Goal: Task Accomplishment & Management: Manage account settings

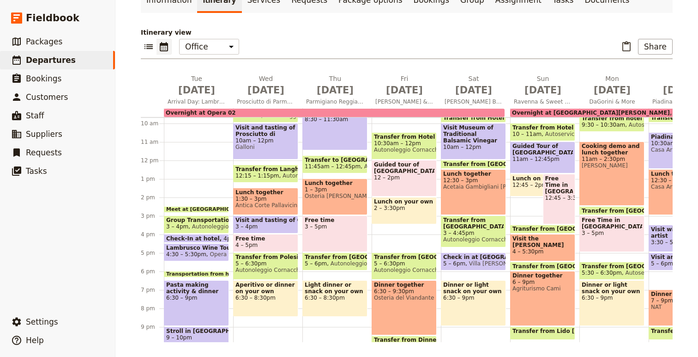
scroll to position [188, 0]
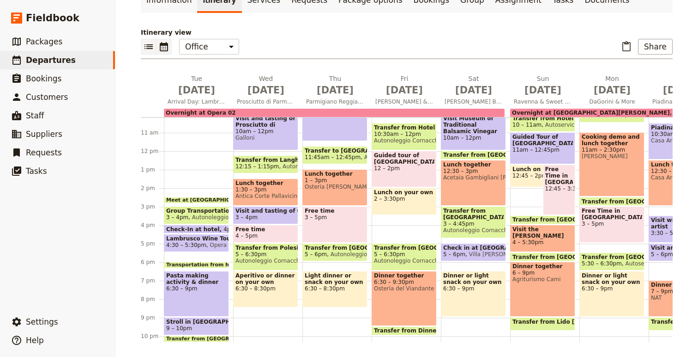
click at [153, 48] on icon "List view" at bounding box center [148, 46] width 11 height 11
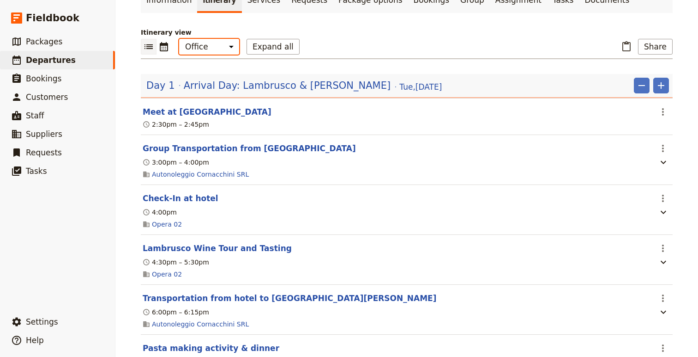
click at [203, 48] on select "Office Guide Passenger Sales" at bounding box center [209, 47] width 60 height 16
select select "STAFF"
click at [179, 39] on select "Office Guide Passenger Sales" at bounding box center [209, 47] width 60 height 16
click at [271, 43] on button "Expand all" at bounding box center [273, 47] width 53 height 16
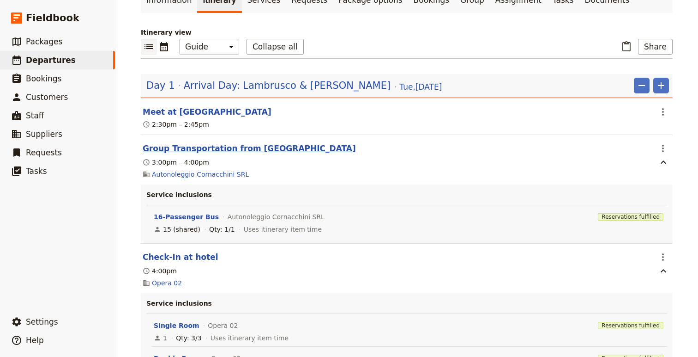
scroll to position [93, 0]
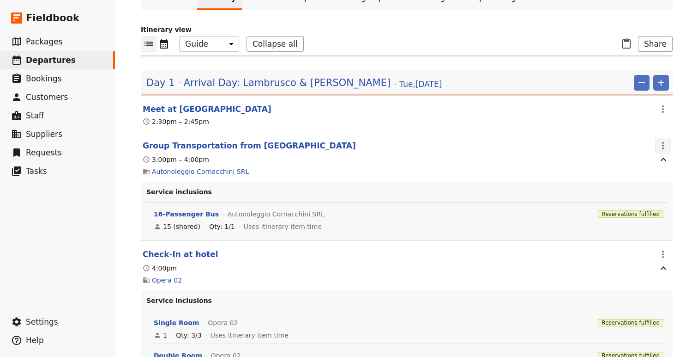
click at [664, 144] on icon "Actions" at bounding box center [663, 145] width 11 height 11
click at [639, 162] on span "Edit this itinerary item" at bounding box center [620, 165] width 73 height 9
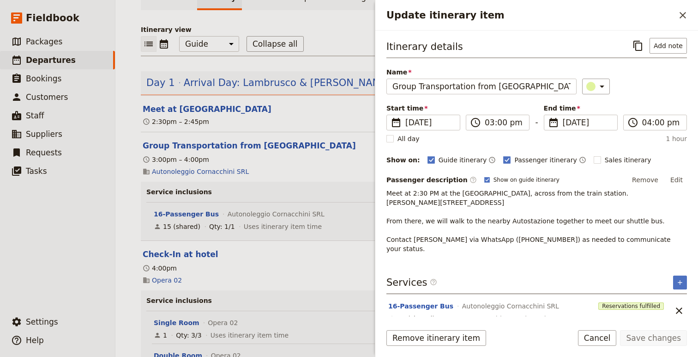
click at [296, 108] on header "Meet at [GEOGRAPHIC_DATA]" at bounding box center [397, 108] width 509 height 11
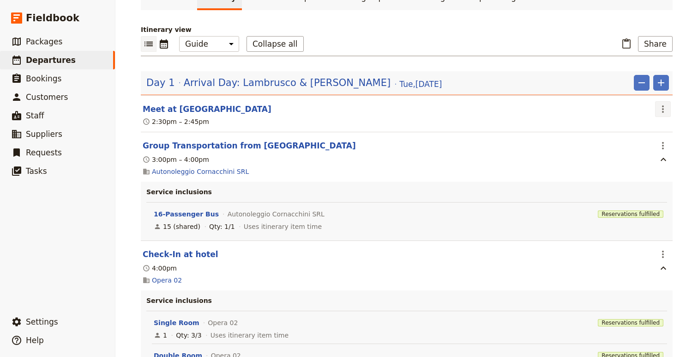
click at [657, 108] on button "​" at bounding box center [663, 109] width 16 height 16
click at [617, 131] on span "Edit this itinerary item" at bounding box center [620, 129] width 73 height 9
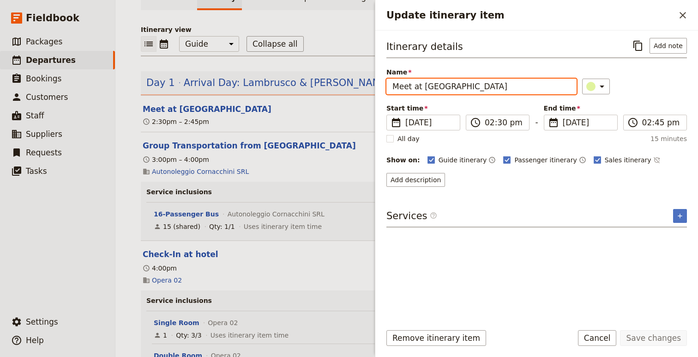
click at [439, 85] on input "Meet at [GEOGRAPHIC_DATA]" at bounding box center [482, 87] width 190 height 16
drag, startPoint x: 439, startPoint y: 85, endPoint x: 531, endPoint y: 80, distance: 92.0
click at [531, 80] on input "Meet at [GEOGRAPHIC_DATA]" at bounding box center [482, 87] width 190 height 16
click at [421, 87] on input "Meet at [GEOGRAPHIC_DATA]" at bounding box center [482, 87] width 190 height 16
click at [433, 87] on input "Meet at [GEOGRAPHIC_DATA]" at bounding box center [482, 87] width 190 height 16
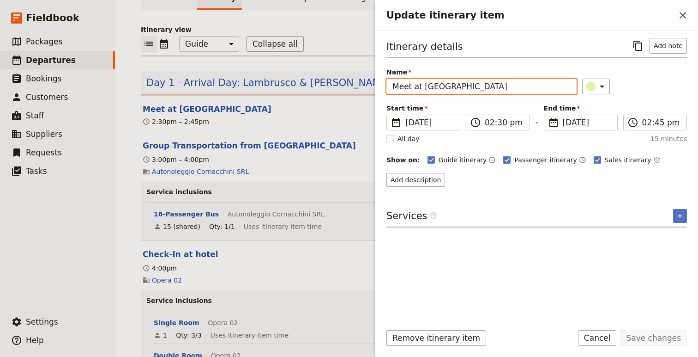
click at [433, 87] on input "Meet at [GEOGRAPHIC_DATA]" at bounding box center [482, 87] width 190 height 16
drag, startPoint x: 433, startPoint y: 87, endPoint x: 473, endPoint y: 87, distance: 40.2
click at [473, 87] on input "Meet at [GEOGRAPHIC_DATA]" at bounding box center [482, 87] width 190 height 16
click at [553, 88] on input "Meet at [GEOGRAPHIC_DATA]" at bounding box center [482, 87] width 190 height 16
type input "Meet at Starhotel Excelsior Bologna"
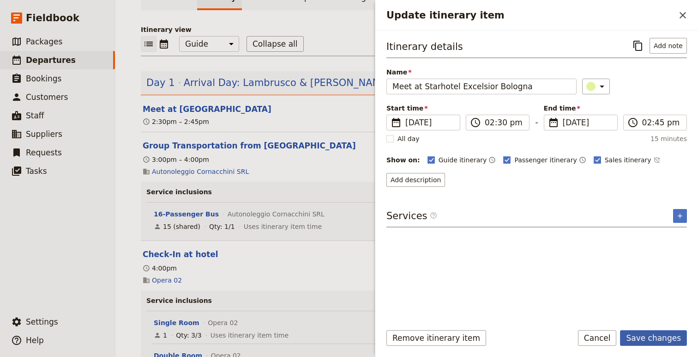
click at [665, 334] on button "Save changes" at bounding box center [653, 338] width 67 height 16
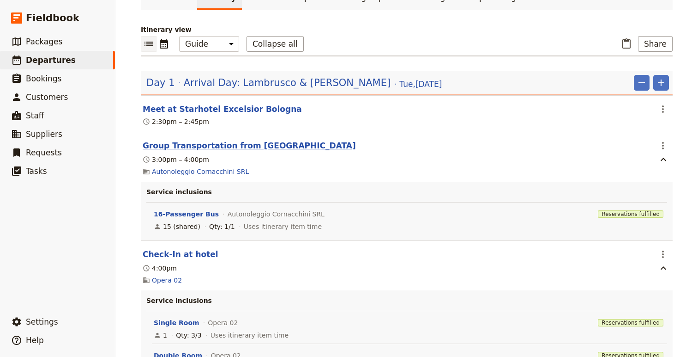
click at [225, 145] on button "Group Transportation from [GEOGRAPHIC_DATA]" at bounding box center [249, 145] width 213 height 11
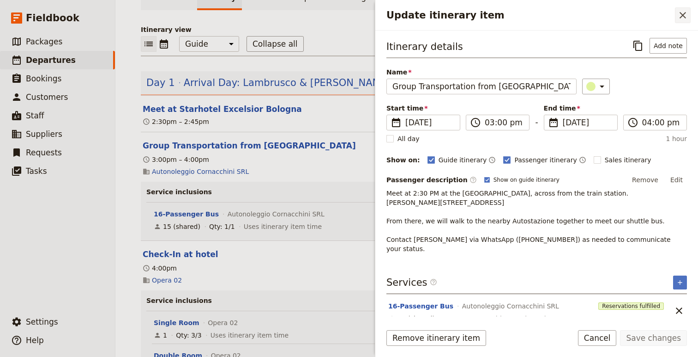
click at [683, 10] on icon "Close drawer" at bounding box center [683, 15] width 11 height 11
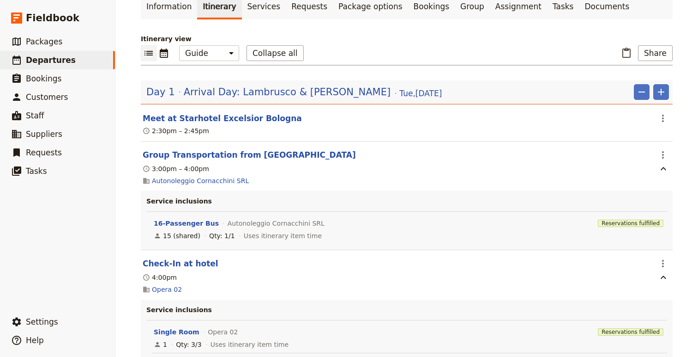
scroll to position [0, 0]
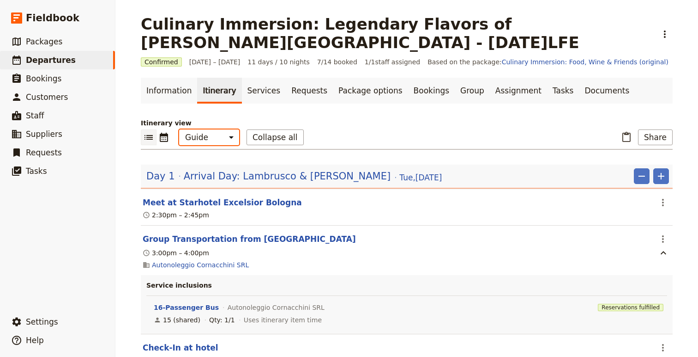
click at [210, 137] on select "Office Guide Passenger Sales" at bounding box center [209, 137] width 60 height 16
click at [179, 129] on select "Office Guide Passenger Sales" at bounding box center [209, 137] width 60 height 16
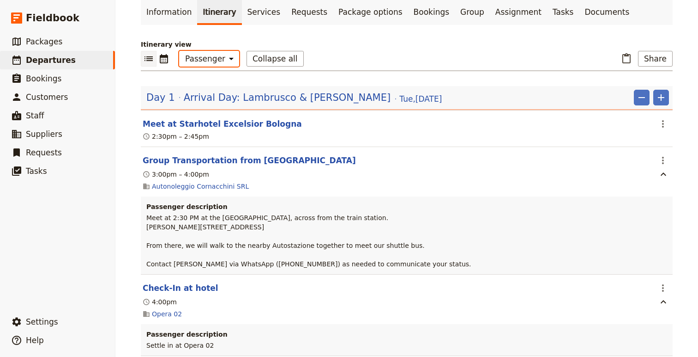
scroll to position [80, 0]
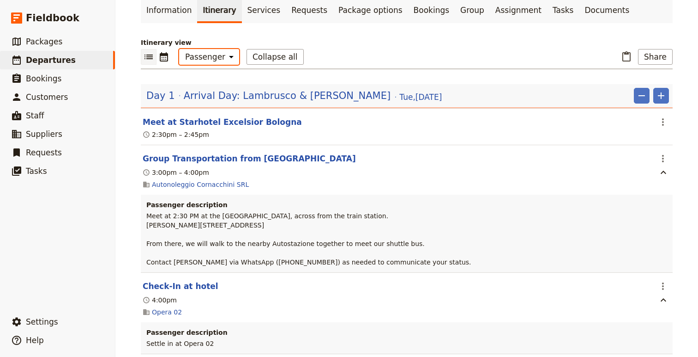
click at [197, 58] on select "Office Guide Passenger Sales" at bounding box center [209, 57] width 60 height 16
click at [179, 49] on select "Office Guide Passenger Sales" at bounding box center [209, 57] width 60 height 16
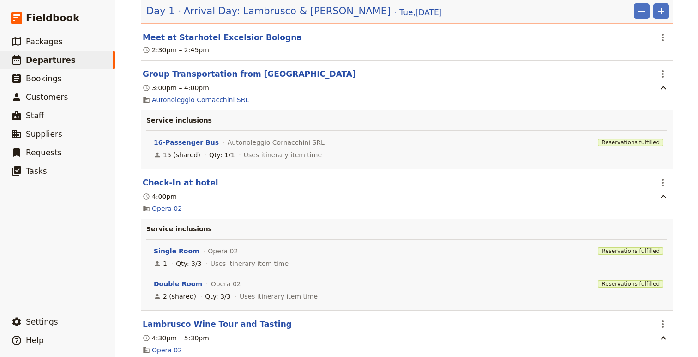
scroll to position [0, 0]
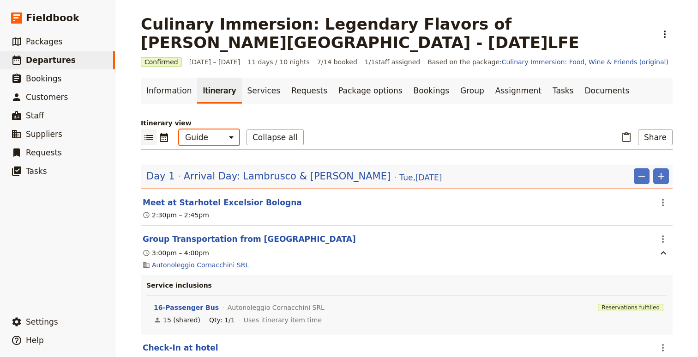
click at [224, 141] on select "Office Guide Passenger Sales" at bounding box center [209, 137] width 60 height 16
select select "ALL"
click at [179, 129] on select "Office Guide Passenger Sales" at bounding box center [209, 137] width 60 height 16
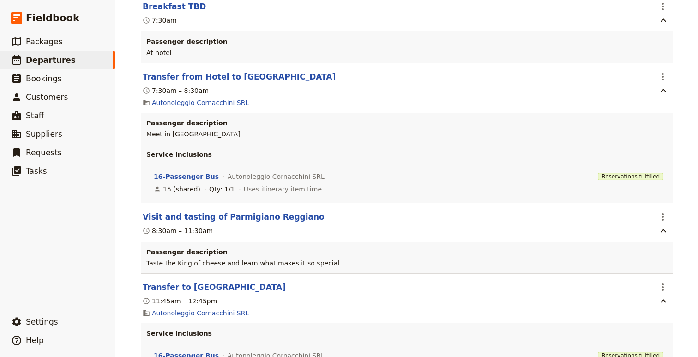
scroll to position [2214, 0]
click at [663, 12] on icon "Actions" at bounding box center [663, 5] width 11 height 11
click at [642, 51] on span "Edit this itinerary item" at bounding box center [620, 50] width 73 height 9
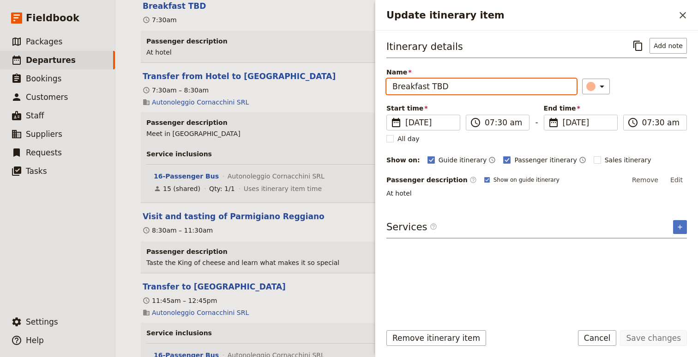
click at [438, 91] on input "Breakfast TBD" at bounding box center [482, 87] width 190 height 16
type input "Light Early Breakfast"
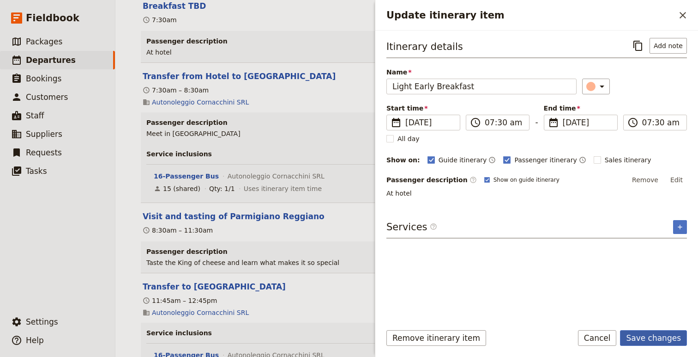
click at [663, 339] on button "Save changes" at bounding box center [653, 338] width 67 height 16
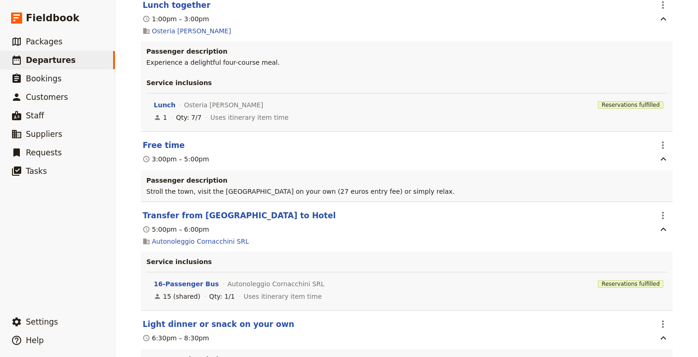
scroll to position [2595, 0]
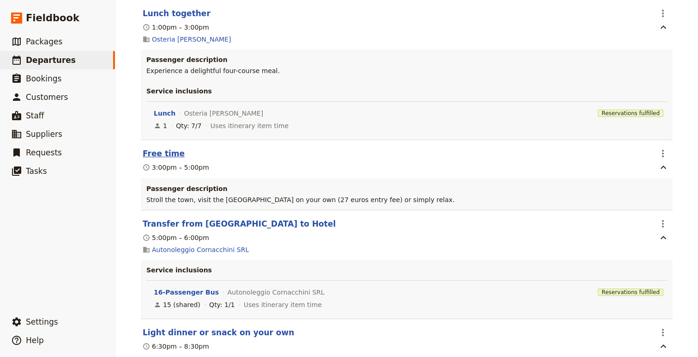
click at [161, 159] on button "Free time" at bounding box center [164, 153] width 42 height 11
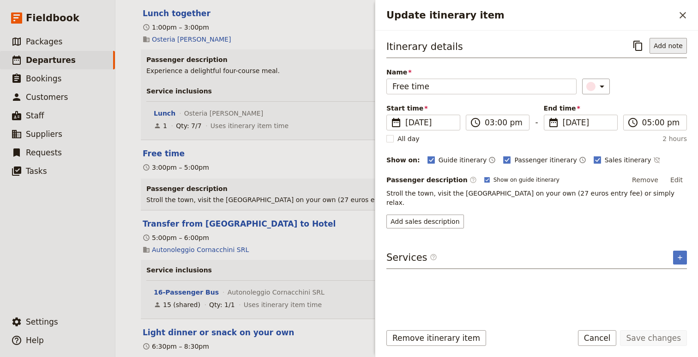
click at [671, 50] on button "Add note" at bounding box center [668, 46] width 37 height 16
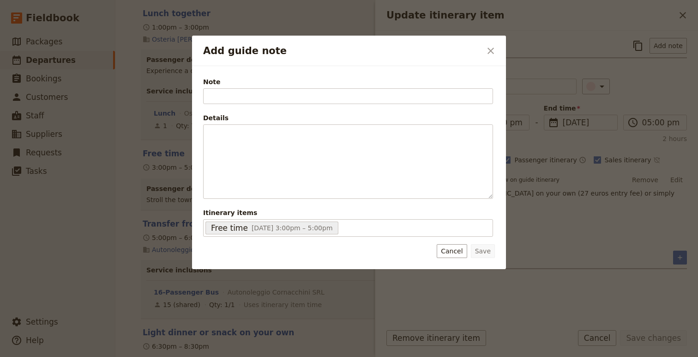
type input "a"
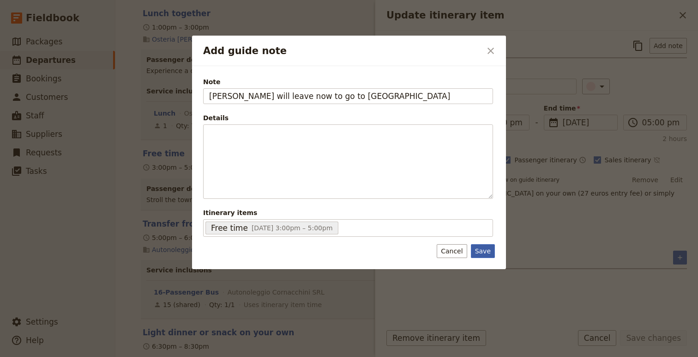
type input "[PERSON_NAME] will leave now to go to [GEOGRAPHIC_DATA]"
click at [485, 251] on button "Save" at bounding box center [483, 251] width 24 height 14
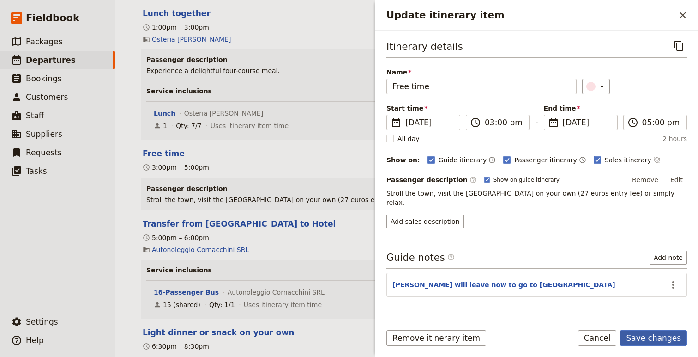
click at [663, 336] on button "Save changes" at bounding box center [653, 338] width 67 height 16
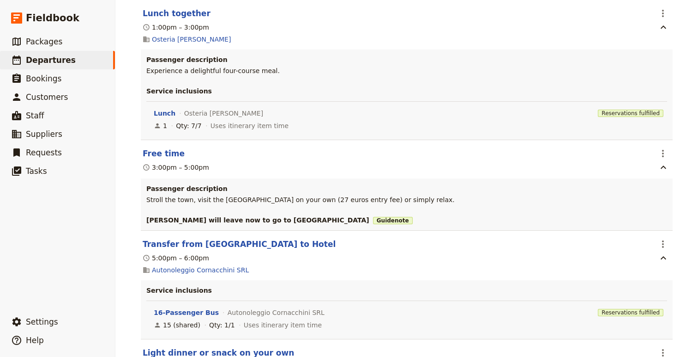
click at [224, 224] on h3 "[PERSON_NAME] will leave now to go to [GEOGRAPHIC_DATA] Guide note" at bounding box center [406, 219] width 521 height 9
click at [662, 159] on icon "Actions" at bounding box center [663, 153] width 11 height 11
click at [684, 188] on div "Culinary Immersion: Legendary Flavors of [PERSON_NAME][GEOGRAPHIC_DATA] - [DATE…" at bounding box center [406, 178] width 583 height 357
click at [664, 159] on icon "Actions" at bounding box center [663, 153] width 11 height 11
click at [649, 196] on span "Edit this itinerary item" at bounding box center [620, 200] width 73 height 9
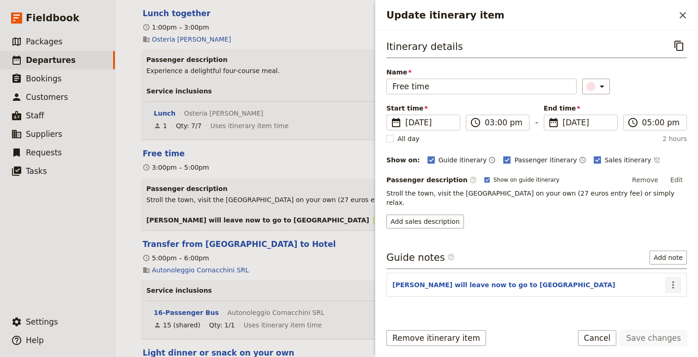
click at [673, 281] on icon "Actions" at bounding box center [674, 284] width 2 height 7
click at [648, 294] on span "Edit note" at bounding box center [646, 295] width 29 height 9
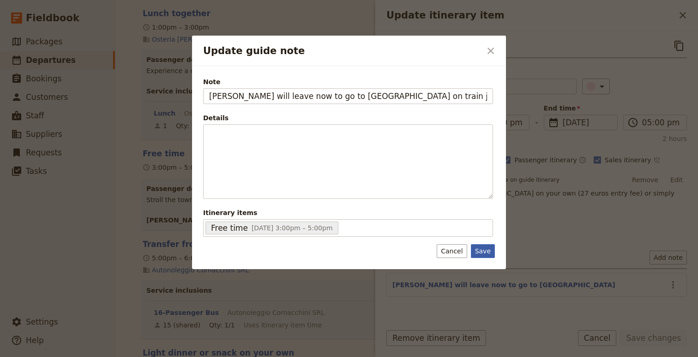
type input "[PERSON_NAME] will leave now to go to [GEOGRAPHIC_DATA] on train just before 4PM"
click at [486, 253] on button "Save" at bounding box center [483, 251] width 24 height 14
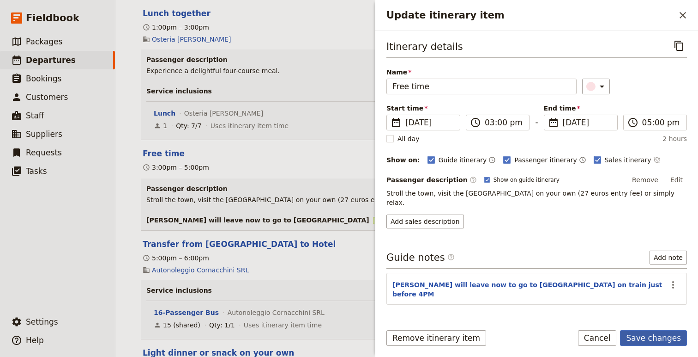
click at [655, 342] on button "Save changes" at bounding box center [653, 338] width 67 height 16
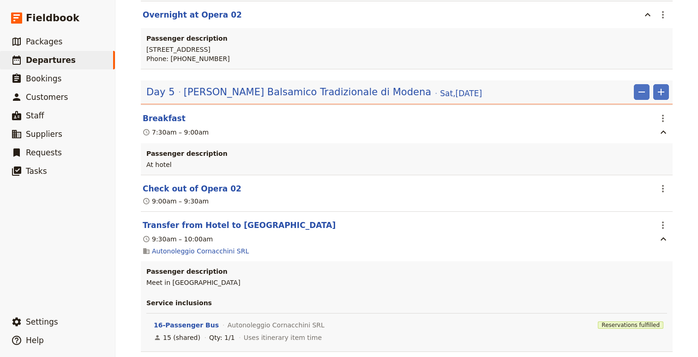
scroll to position [3764, 0]
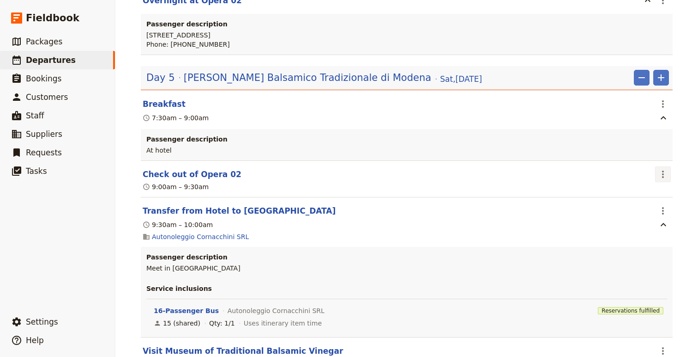
click at [661, 180] on icon "Actions" at bounding box center [663, 174] width 11 height 11
click at [647, 246] on span "Edit this itinerary item" at bounding box center [620, 244] width 73 height 9
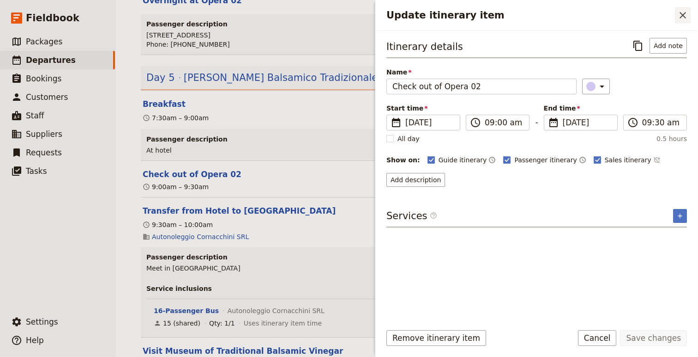
click at [685, 10] on icon "Close drawer" at bounding box center [683, 15] width 11 height 11
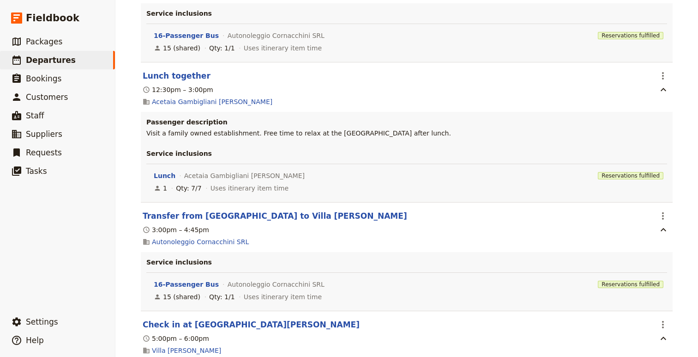
scroll to position [4221, 0]
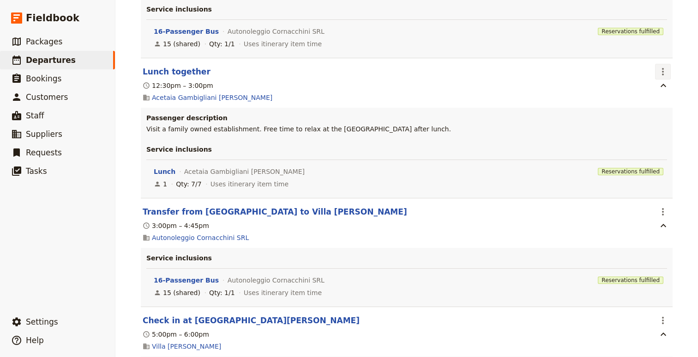
click at [662, 75] on icon "Actions" at bounding box center [663, 71] width 2 height 7
click at [659, 141] on span "Edit this itinerary item" at bounding box center [624, 143] width 81 height 9
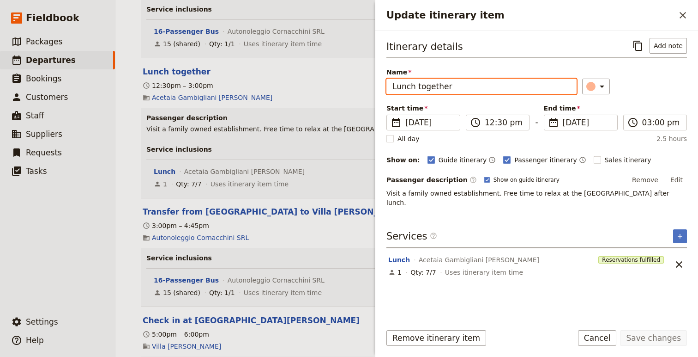
drag, startPoint x: 392, startPoint y: 86, endPoint x: 398, endPoint y: 86, distance: 6.0
click at [393, 86] on input "Lunch together" at bounding box center [482, 87] width 190 height 16
type input "Visit and Lunch together"
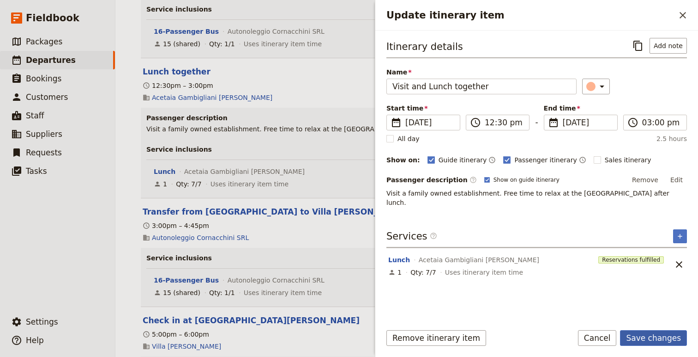
click at [661, 338] on button "Save changes" at bounding box center [653, 338] width 67 height 16
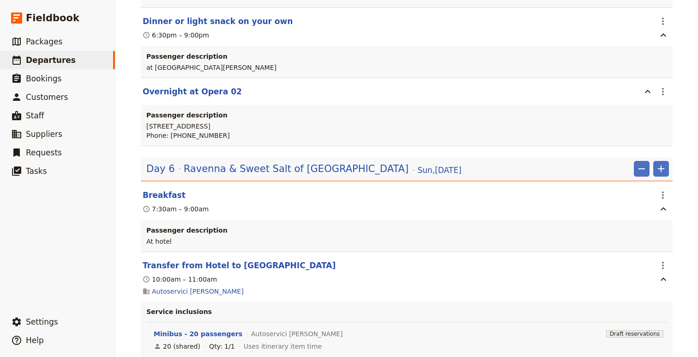
scroll to position [4702, 0]
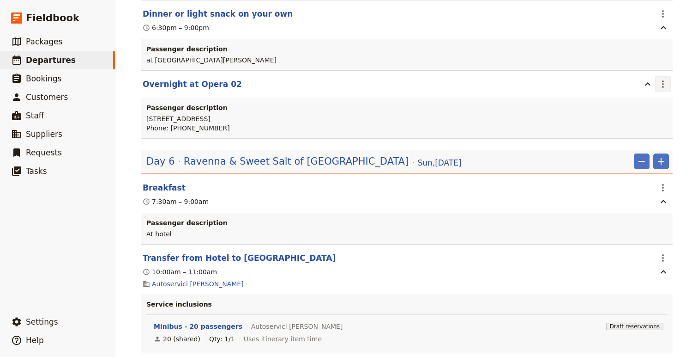
click at [668, 90] on icon "Actions" at bounding box center [663, 84] width 11 height 11
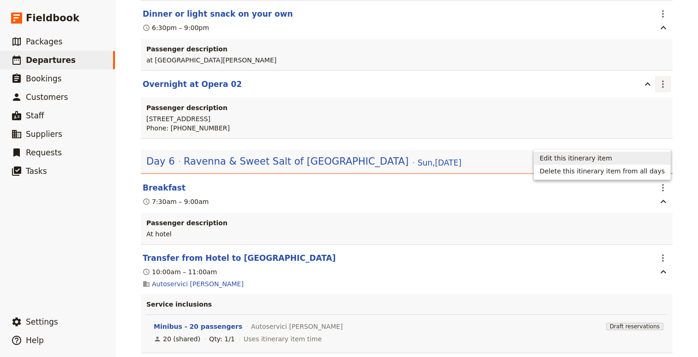
click at [627, 152] on button "Edit this itinerary item" at bounding box center [602, 158] width 136 height 13
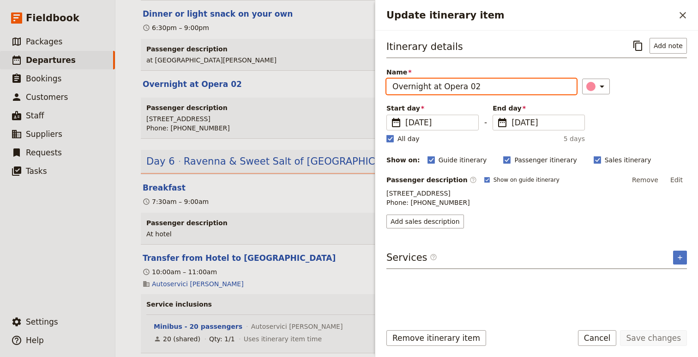
click at [443, 81] on input "Overnight at Opera 02" at bounding box center [482, 87] width 190 height 16
drag, startPoint x: 443, startPoint y: 81, endPoint x: 487, endPoint y: 78, distance: 43.6
click at [487, 79] on input "Overnight at Opera 02" at bounding box center [482, 87] width 190 height 16
click at [497, 83] on input "Villa [PERSON_NAME] 02" at bounding box center [482, 87] width 190 height 16
type input "Villa [PERSON_NAME]"
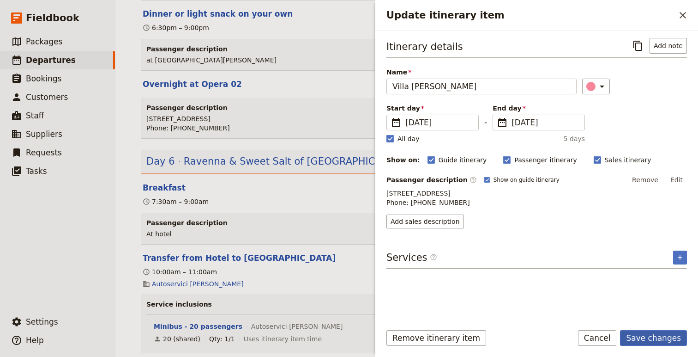
click at [655, 334] on button "Save changes" at bounding box center [653, 338] width 67 height 16
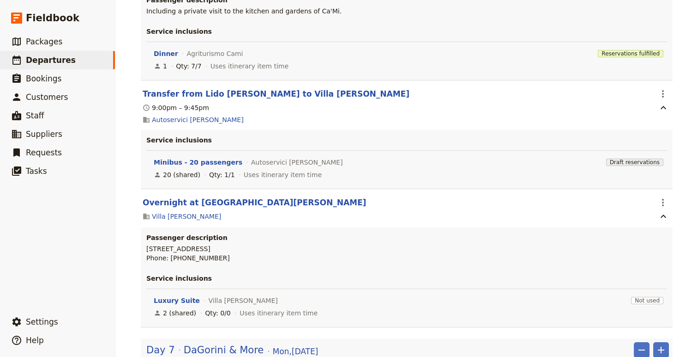
scroll to position [5591, 0]
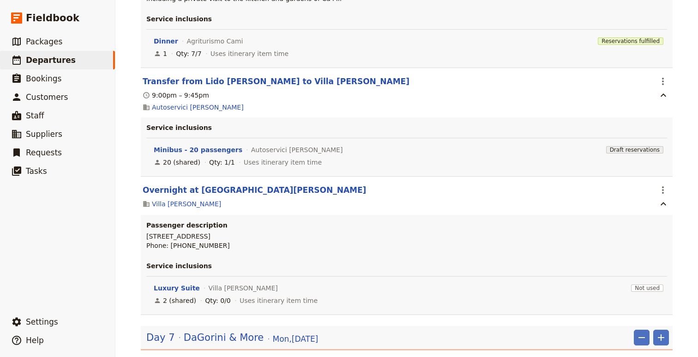
click at [151, 250] on p "[STREET_ADDRESS] Phone: [PHONE_NUMBER]" at bounding box center [406, 240] width 521 height 18
drag, startPoint x: 151, startPoint y: 303, endPoint x: 227, endPoint y: 319, distance: 77.9
click at [227, 250] on p "[STREET_ADDRESS] Phone: [PHONE_NUMBER]" at bounding box center [406, 240] width 521 height 18
copy p "[STREET_ADDRESS] Phone: [PHONE_NUMBER]"
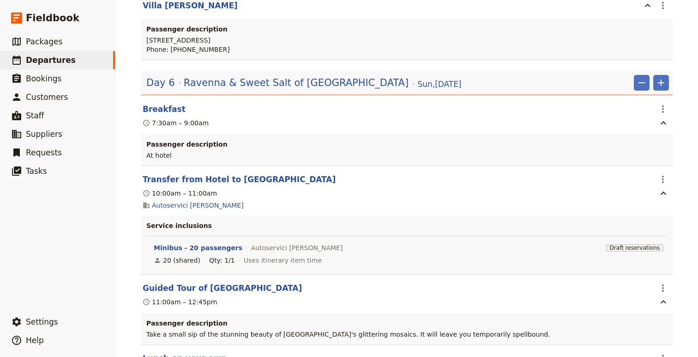
scroll to position [4670, 0]
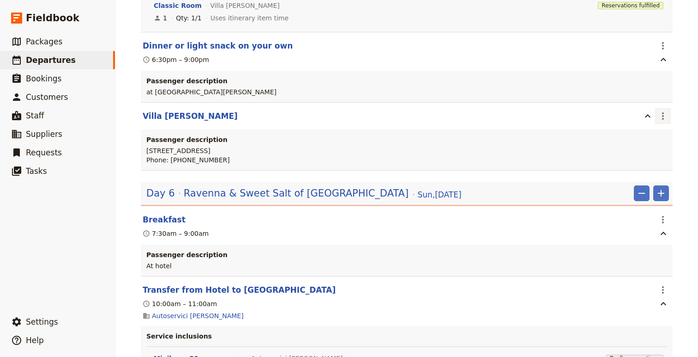
click at [662, 120] on icon "Actions" at bounding box center [663, 115] width 2 height 7
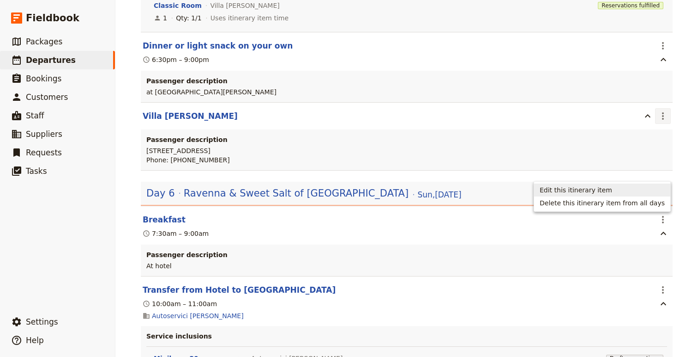
click at [620, 189] on span "Edit this itinerary item" at bounding box center [602, 189] width 125 height 9
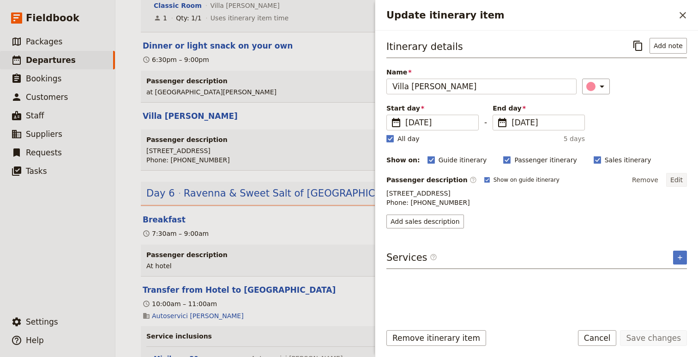
click at [679, 182] on button "Edit" at bounding box center [677, 180] width 21 height 14
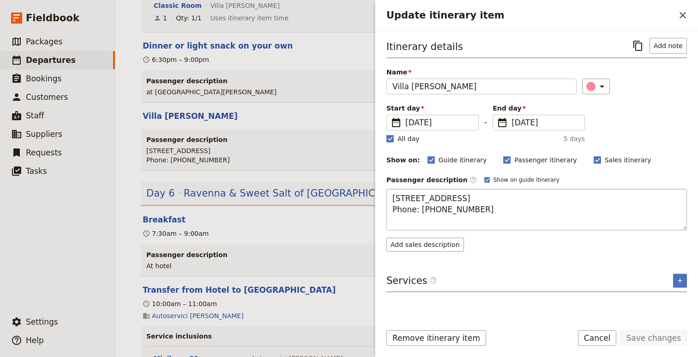
drag, startPoint x: 394, startPoint y: 200, endPoint x: 502, endPoint y: 227, distance: 110.9
click at [503, 229] on textarea "[STREET_ADDRESS] Phone: [PHONE_NUMBER]" at bounding box center [537, 209] width 301 height 42
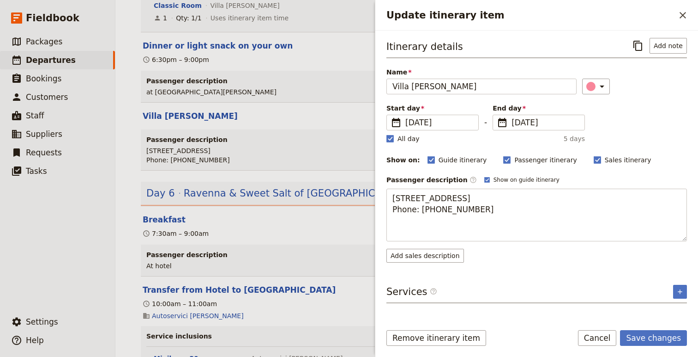
type textarea "[STREET_ADDRESS] Phone: [PHONE_NUMBER]"
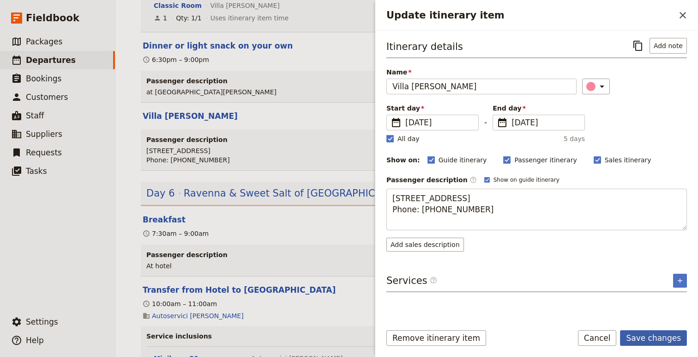
click at [655, 341] on button "Save changes" at bounding box center [653, 338] width 67 height 16
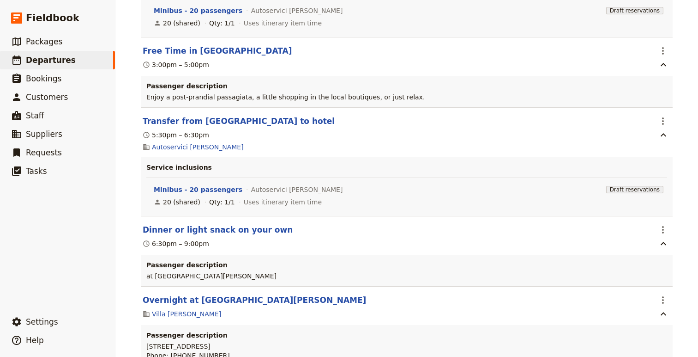
scroll to position [6334, 0]
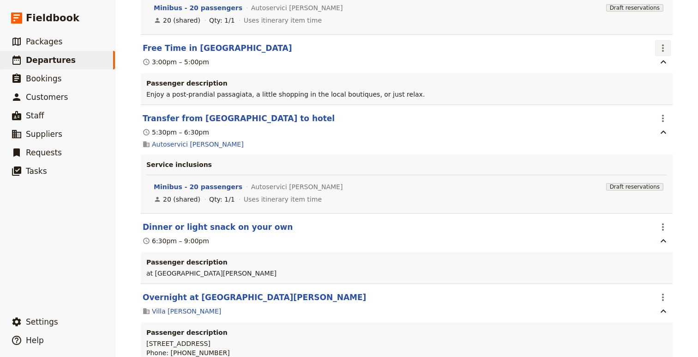
click at [664, 54] on icon "Actions" at bounding box center [663, 47] width 11 height 11
click at [656, 144] on span "Edit this itinerary item" at bounding box center [620, 146] width 73 height 9
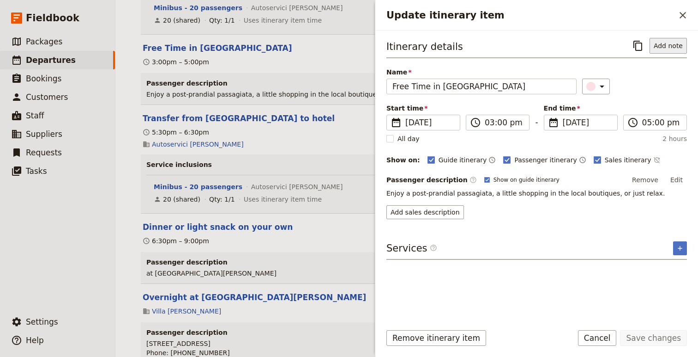
click at [670, 42] on button "Add note" at bounding box center [668, 46] width 37 height 16
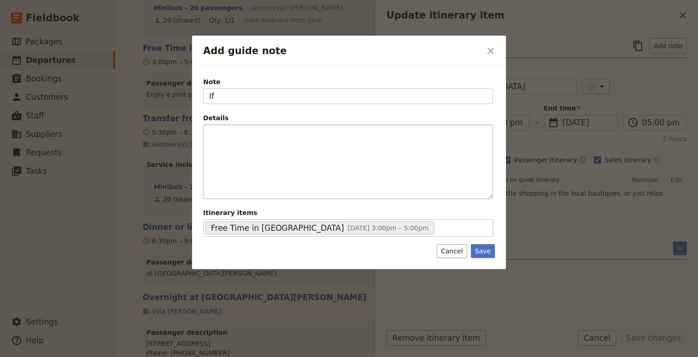
type input "I"
type input "v"
type input "Add visit to Fattoria della Autosufficienza if possible"
click at [485, 252] on button "Save" at bounding box center [483, 251] width 24 height 14
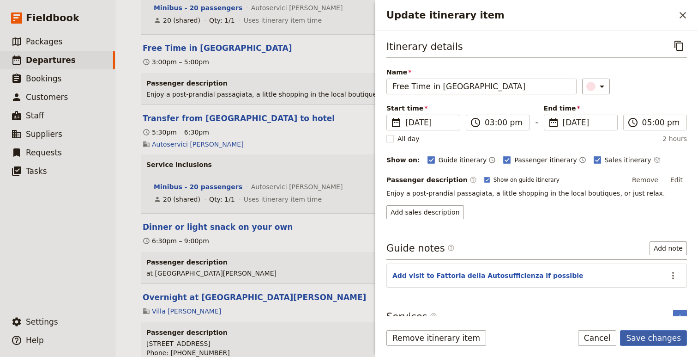
click at [673, 332] on button "Save changes" at bounding box center [653, 338] width 67 height 16
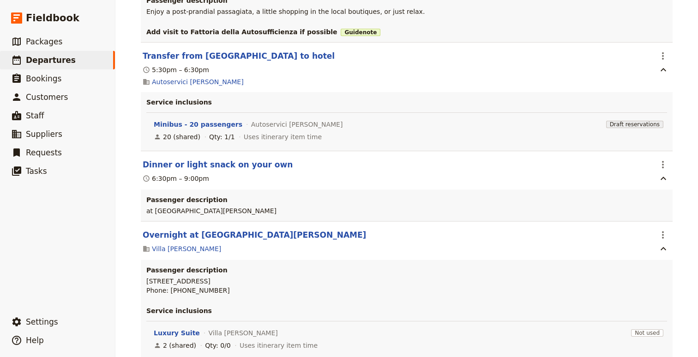
scroll to position [6417, 0]
click at [665, 61] on icon "Actions" at bounding box center [663, 55] width 11 height 11
click at [639, 153] on span "Edit this itinerary item" at bounding box center [620, 154] width 73 height 9
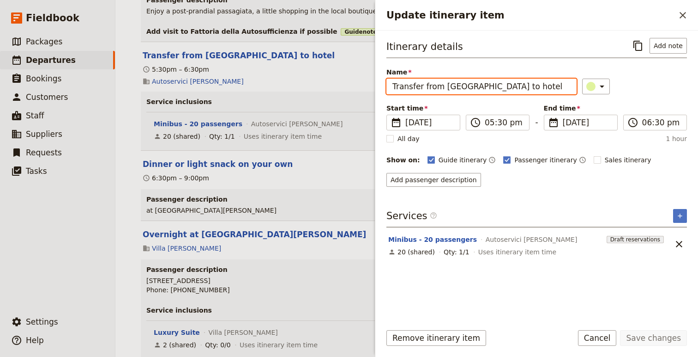
click at [455, 85] on input "Transfer from [GEOGRAPHIC_DATA] to hotel" at bounding box center [482, 87] width 190 height 16
drag, startPoint x: 455, startPoint y: 85, endPoint x: 482, endPoint y: 87, distance: 26.9
click at [482, 87] on input "Transfer from [GEOGRAPHIC_DATA] to hotel" at bounding box center [482, 87] width 190 height 16
type input "Transfer from [GEOGRAPHIC_DATA] to hotel"
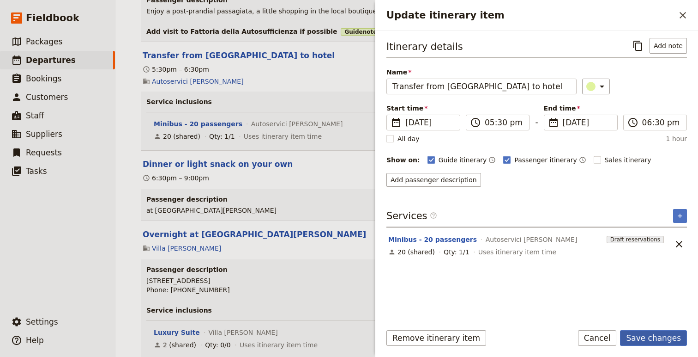
click at [655, 333] on button "Save changes" at bounding box center [653, 338] width 67 height 16
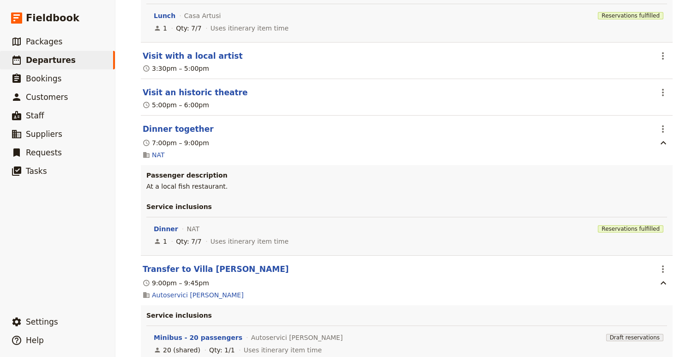
scroll to position [7230, 0]
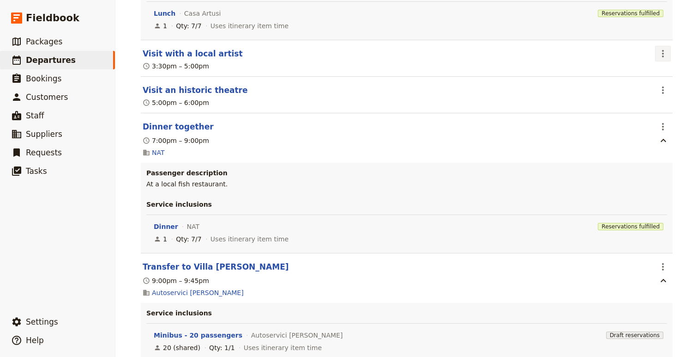
click at [666, 59] on icon "Actions" at bounding box center [663, 53] width 11 height 11
click at [635, 165] on span "Edit this itinerary item" at bounding box center [620, 165] width 73 height 9
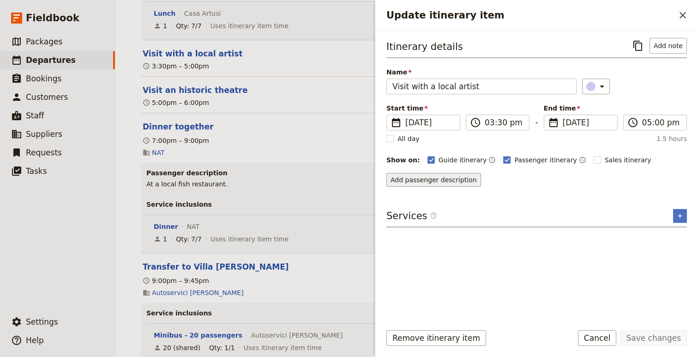
click at [461, 184] on button "Add passenger description" at bounding box center [434, 180] width 95 height 14
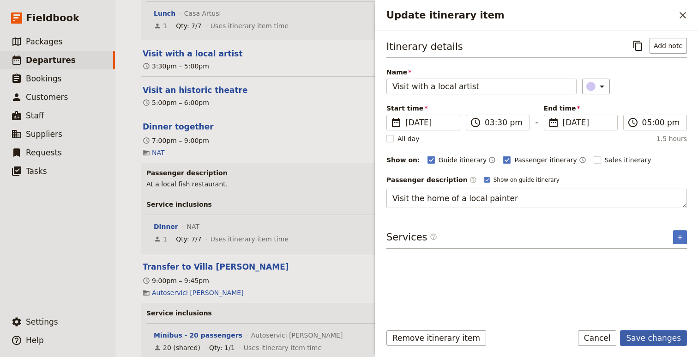
type textarea "Visit the home of a local painter."
click at [655, 334] on button "Save changes" at bounding box center [653, 338] width 67 height 16
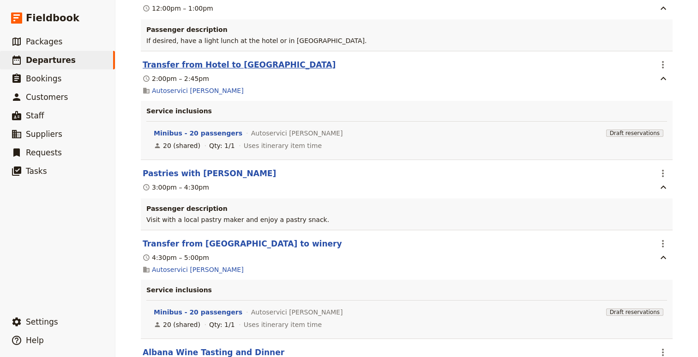
scroll to position [7969, 0]
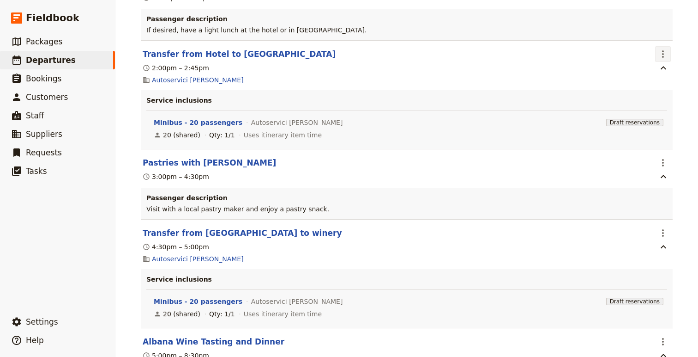
click at [667, 60] on icon "Actions" at bounding box center [663, 53] width 11 height 11
click at [644, 177] on span "Edit this itinerary item" at bounding box center [620, 178] width 73 height 9
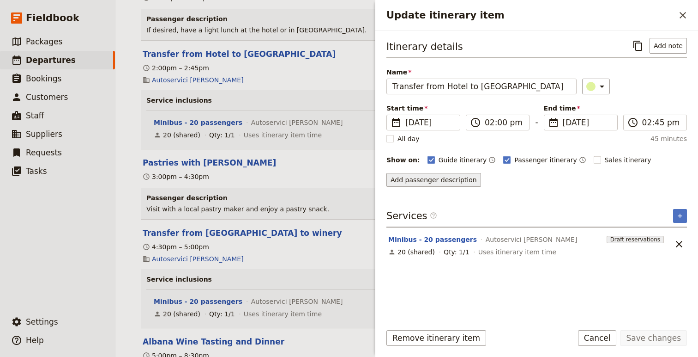
click at [463, 181] on button "Add passenger description" at bounding box center [434, 180] width 95 height 14
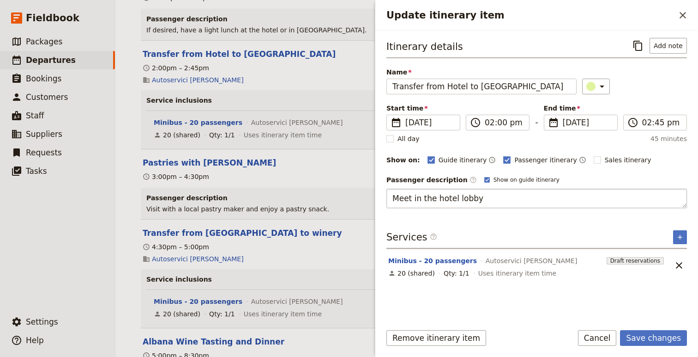
type textarea "Meet in the hotel lobby."
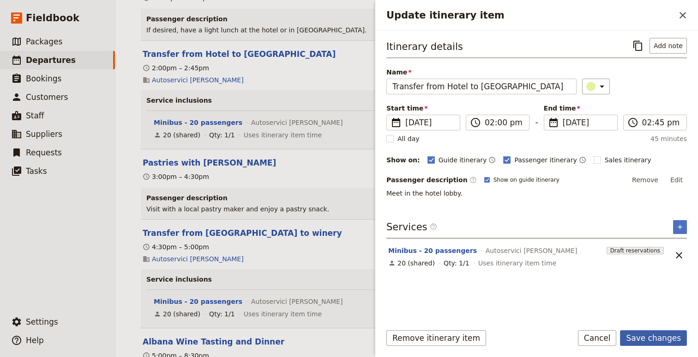
click at [649, 336] on button "Save changes" at bounding box center [653, 338] width 67 height 16
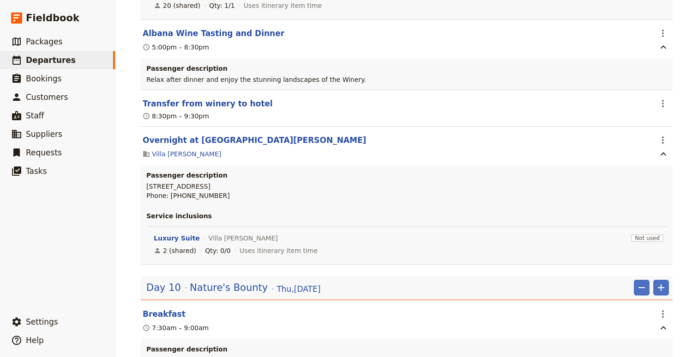
scroll to position [8309, 0]
click at [662, 36] on icon "Actions" at bounding box center [663, 32] width 2 height 7
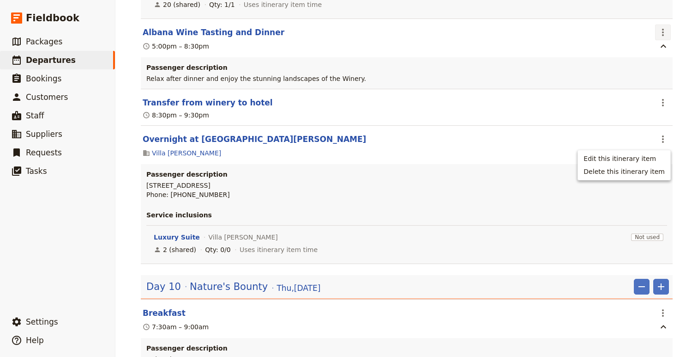
click at [655, 52] on div at bounding box center [661, 46] width 19 height 12
click at [662, 38] on icon "Actions" at bounding box center [663, 32] width 11 height 11
click at [658, 156] on span "Edit this itinerary item" at bounding box center [624, 158] width 81 height 9
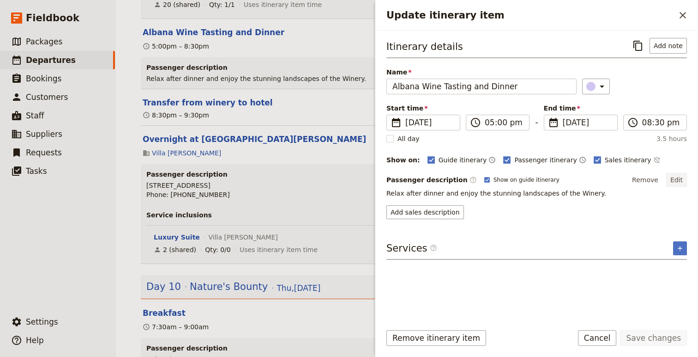
click at [678, 178] on button "Edit" at bounding box center [677, 180] width 21 height 14
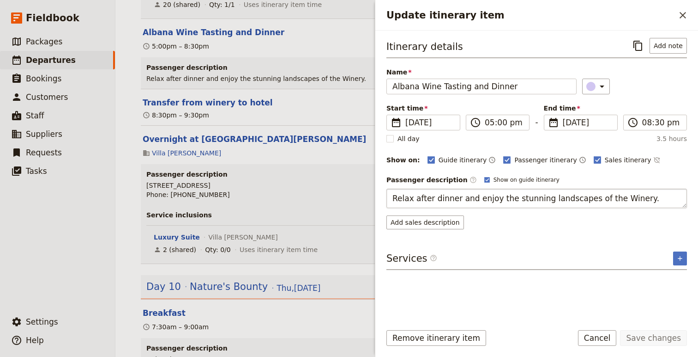
click at [609, 197] on textarea "Relax after dinner and enjoy the stunning landscapes of the Winery." at bounding box center [537, 197] width 301 height 19
type textarea "Relax after dinner and enjoy the stunning landscapes of the winery."
click at [664, 335] on button "Save changes" at bounding box center [653, 338] width 67 height 16
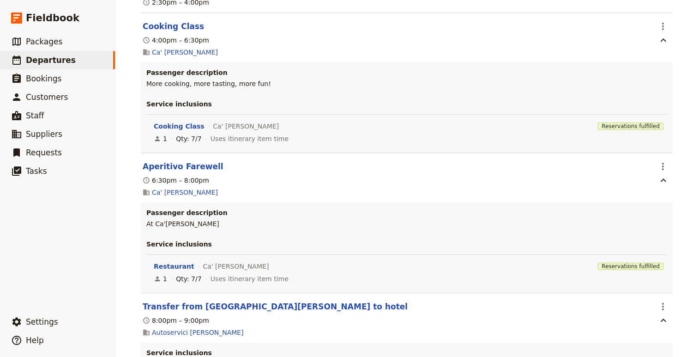
scroll to position [9058, 0]
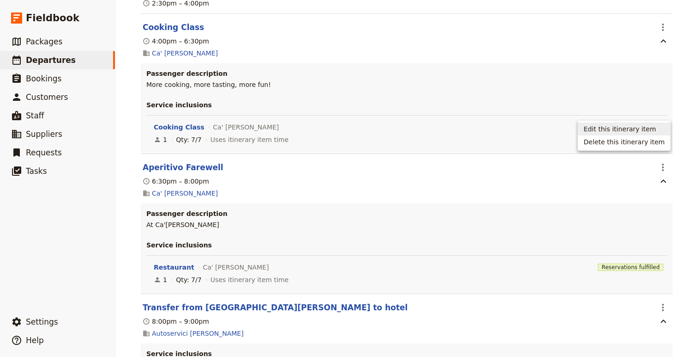
click at [649, 132] on span "Edit this itinerary item" at bounding box center [620, 128] width 73 height 9
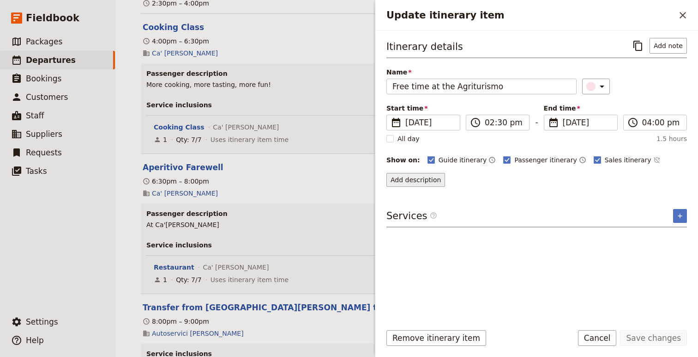
click at [420, 178] on button "Add description" at bounding box center [416, 180] width 59 height 14
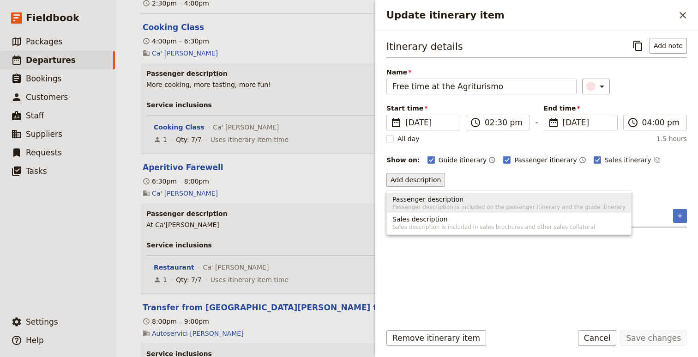
click at [423, 205] on span "Passenger description is included on the passenger itinerary and the guide itin…" at bounding box center [509, 206] width 233 height 7
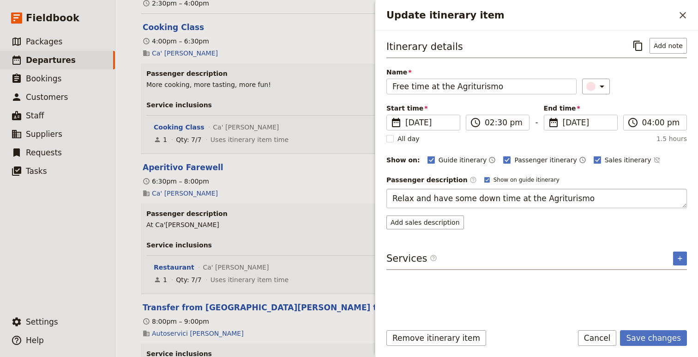
type textarea "Relax and have some down time at the Agriturismo."
click at [664, 342] on button "Save changes" at bounding box center [653, 338] width 67 height 16
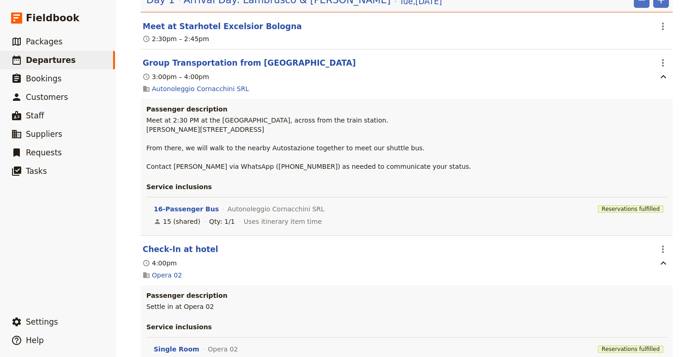
scroll to position [0, 0]
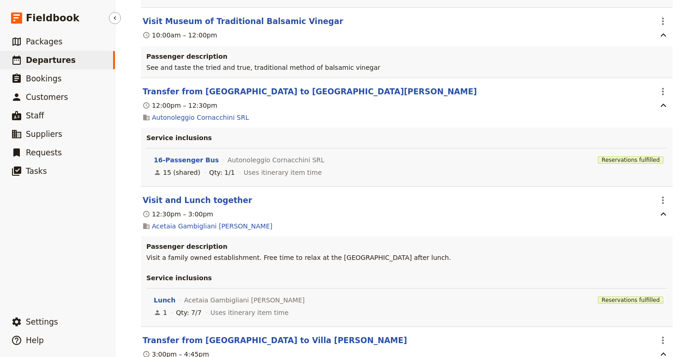
click at [62, 61] on span "Departures" at bounding box center [51, 59] width 50 height 9
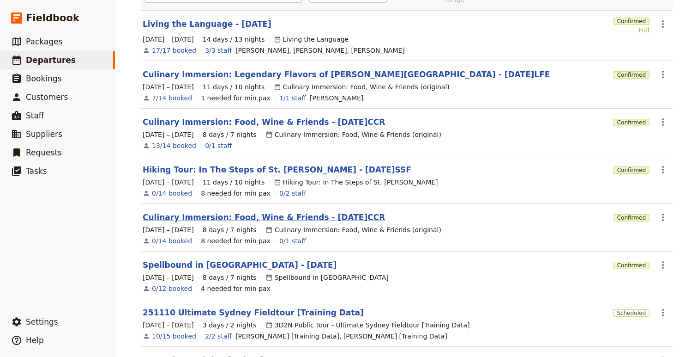
scroll to position [112, 0]
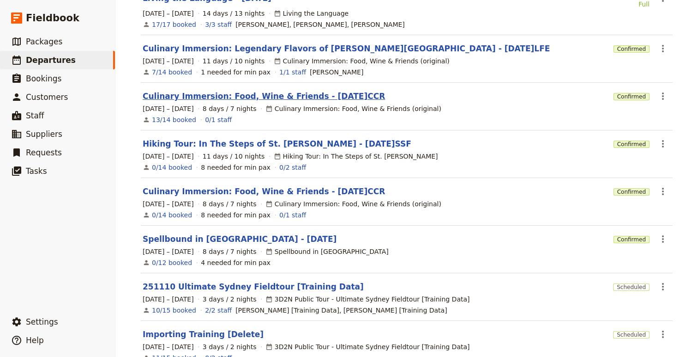
click at [324, 91] on link "Culinary Immersion: Food, Wine & Friends - [DATE]CCR" at bounding box center [264, 96] width 242 height 11
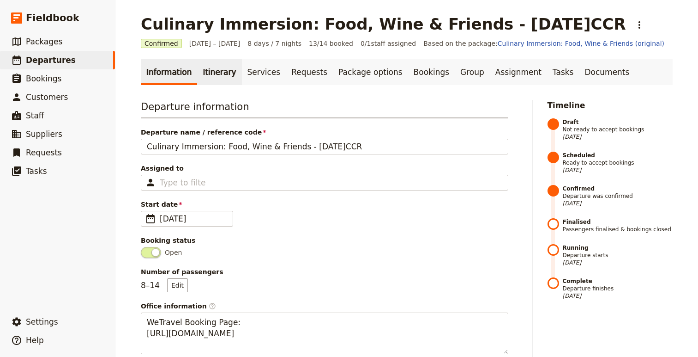
click at [217, 71] on link "Itinerary" at bounding box center [219, 72] width 44 height 26
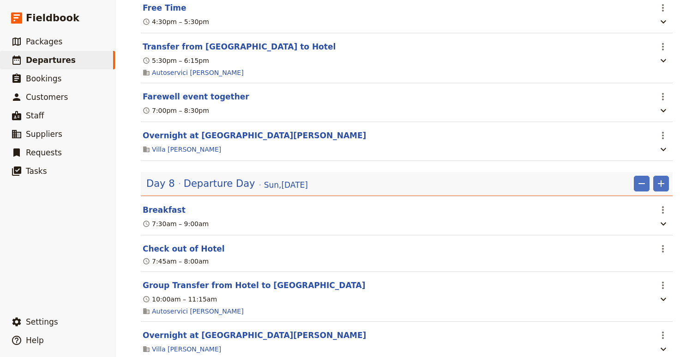
scroll to position [3284, 0]
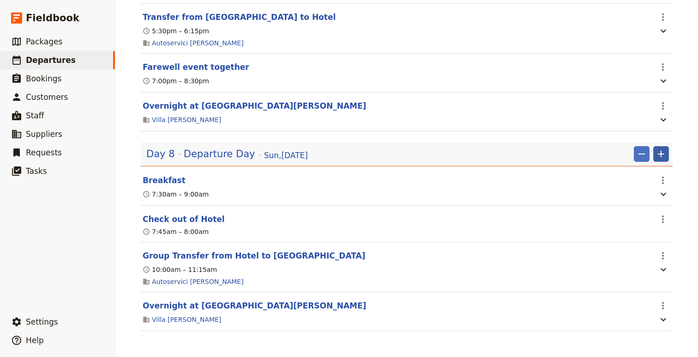
click at [662, 152] on icon "Add" at bounding box center [661, 154] width 6 height 6
click at [639, 174] on span "Add itinerary item" at bounding box center [634, 172] width 59 height 9
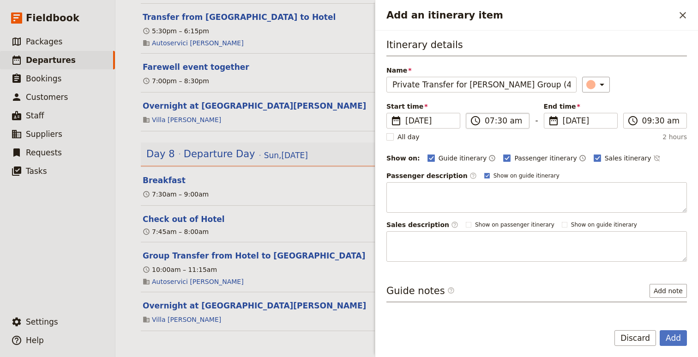
type input "Private Transfer for [PERSON_NAME] Group (4)"
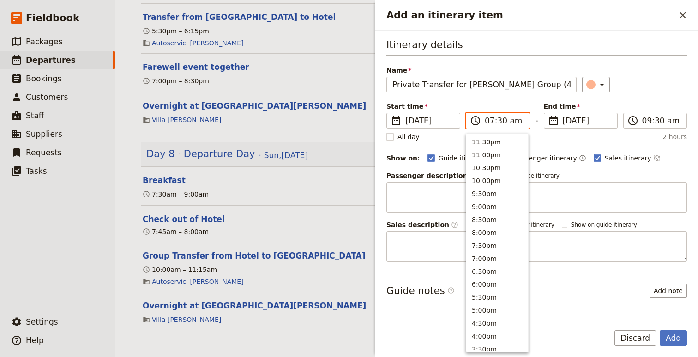
scroll to position [406, 0]
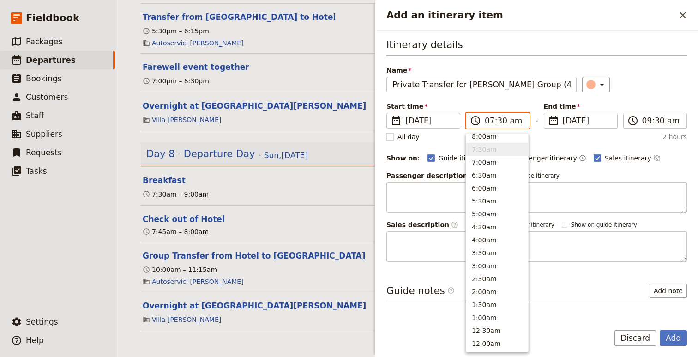
click at [488, 123] on input "07:30 am" at bounding box center [504, 120] width 39 height 11
type input "05:30 am"
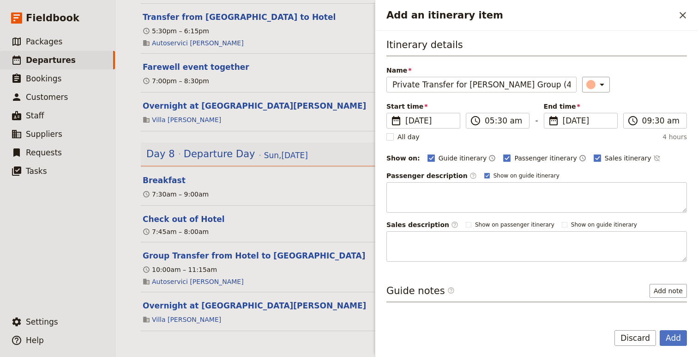
click at [671, 154] on div "Guide itinerary ​ Passenger itinerary ​ Sales itinerary ​" at bounding box center [558, 157] width 260 height 11
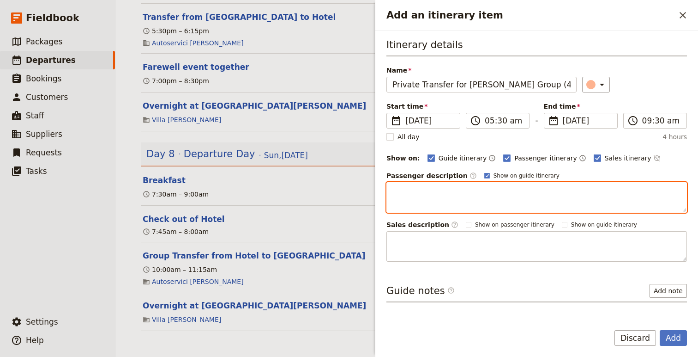
click at [450, 202] on textarea "Add an itinerary item" at bounding box center [537, 197] width 301 height 30
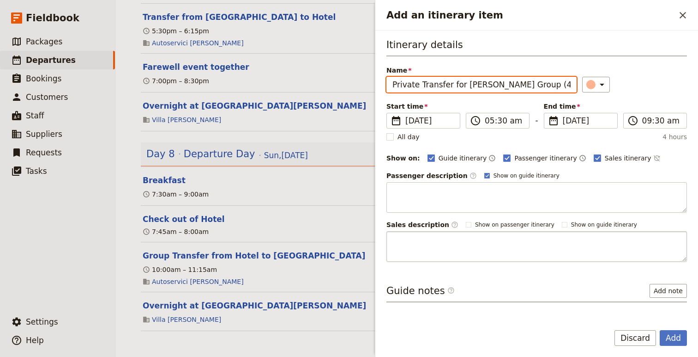
click at [418, 249] on textarea "Add an itinerary item" at bounding box center [537, 246] width 301 height 30
click at [672, 288] on button "Add note" at bounding box center [668, 291] width 37 height 14
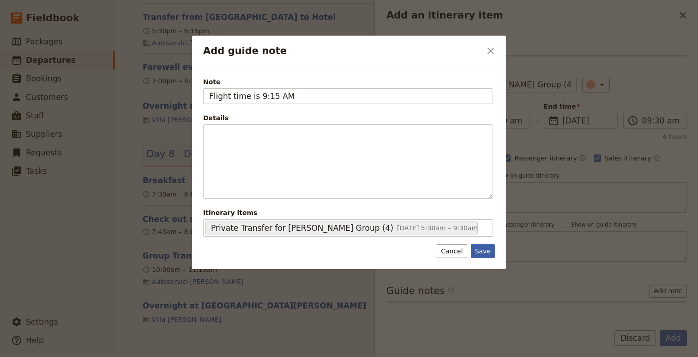
type input "Flight time is 9:15 AM"
click at [482, 251] on button "Save" at bounding box center [483, 251] width 24 height 14
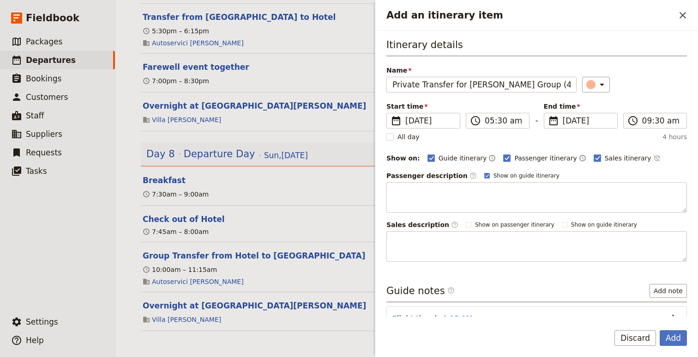
scroll to position [54, 0]
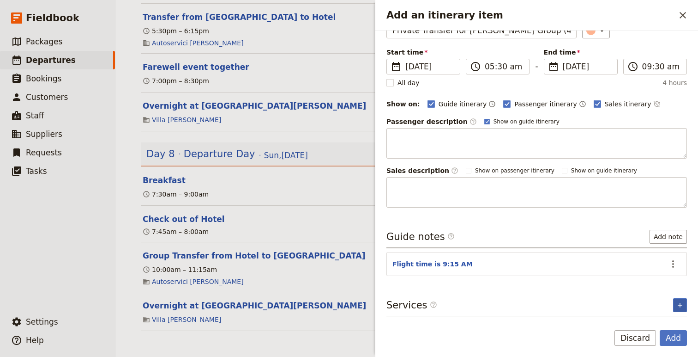
click at [678, 303] on icon "Add service inclusion" at bounding box center [680, 304] width 7 height 7
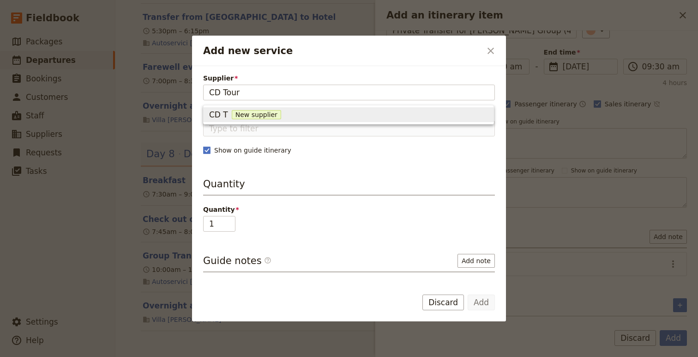
type input "CD Tours"
click at [303, 111] on div "CD Tours New supplier" at bounding box center [348, 114] width 279 height 11
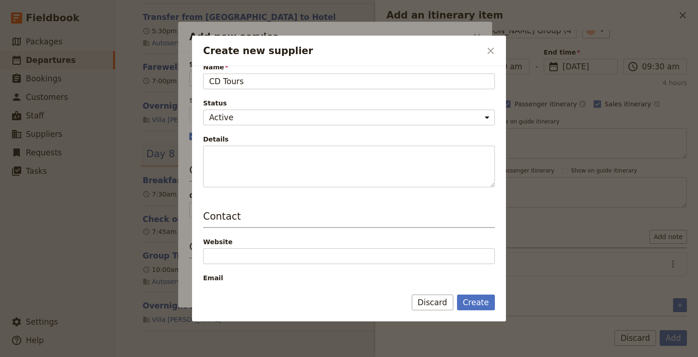
scroll to position [0, 0]
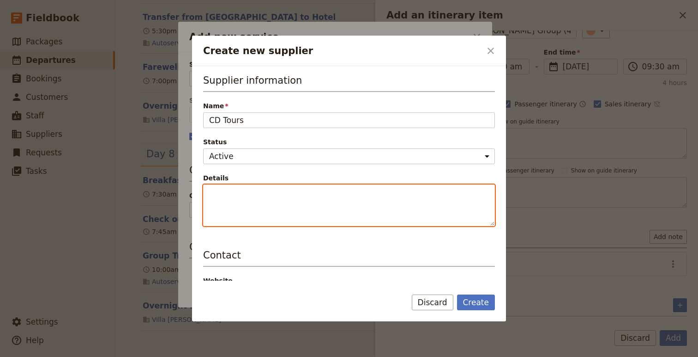
click at [250, 204] on textarea "Details" at bounding box center [349, 205] width 292 height 42
click at [208, 194] on textarea "[PERSON_NAME]" at bounding box center [349, 205] width 292 height 42
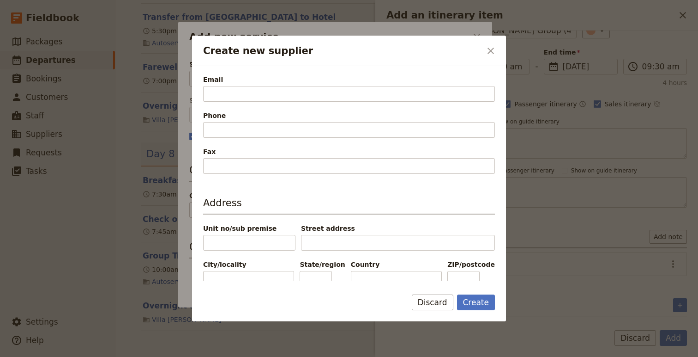
scroll to position [244, 0]
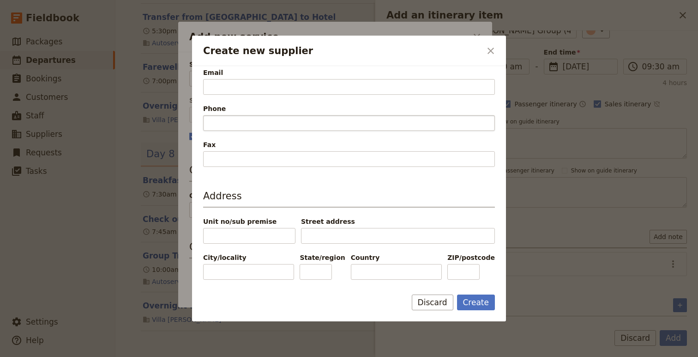
type textarea "Owner: [PERSON_NAME]"
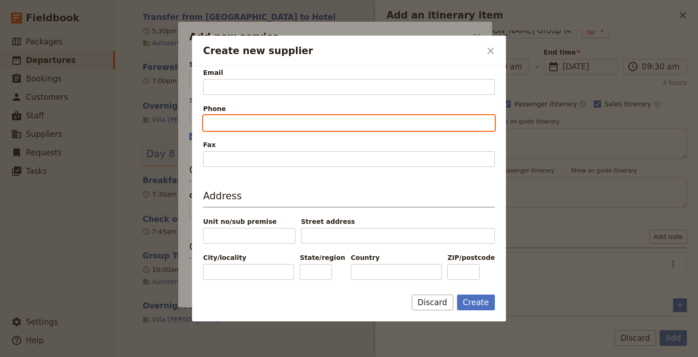
click at [232, 129] on input "Phone" at bounding box center [349, 123] width 292 height 16
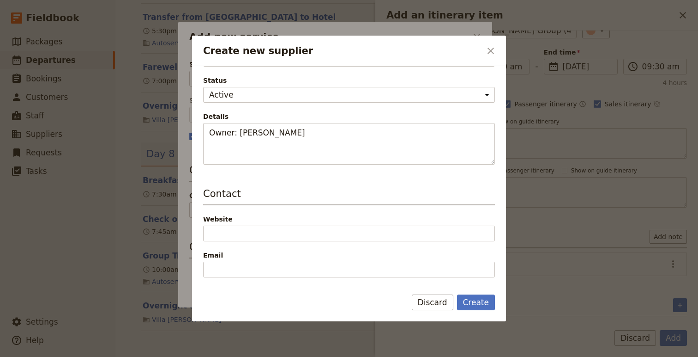
scroll to position [0, 0]
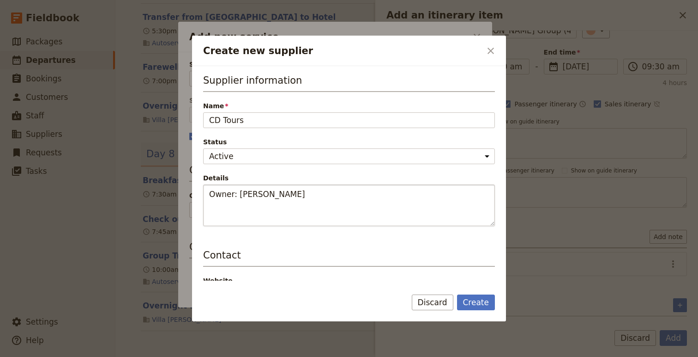
type input "[PHONE_NUMBER]"
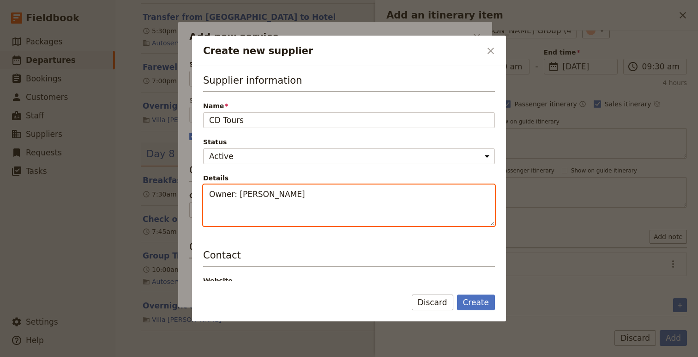
click at [299, 207] on textarea "Owner: [PERSON_NAME]" at bounding box center [349, 205] width 292 height 42
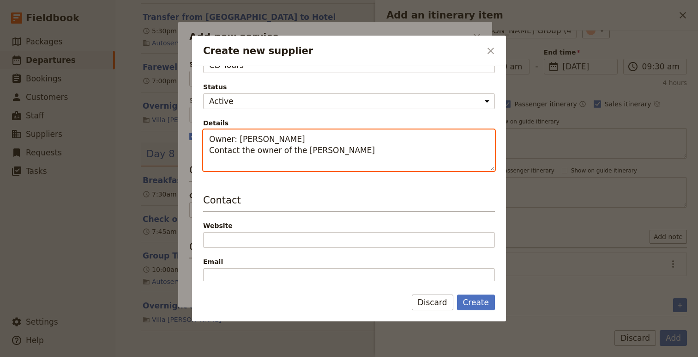
scroll to position [52, 0]
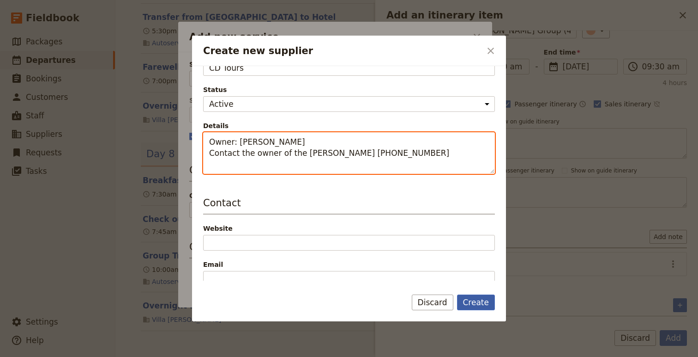
type textarea "Owner: [PERSON_NAME] Contact the owner of the [PERSON_NAME] [PHONE_NUMBER]"
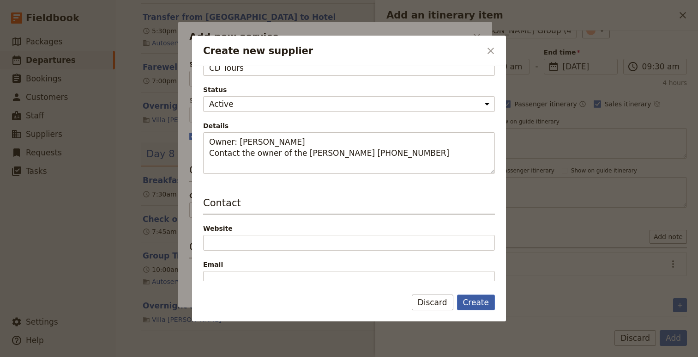
click at [483, 303] on button "Create" at bounding box center [476, 302] width 38 height 16
type input "CD Tours"
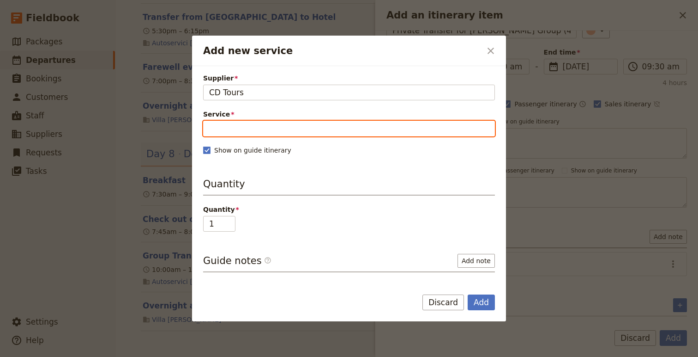
click at [262, 124] on input "Service" at bounding box center [349, 129] width 292 height 16
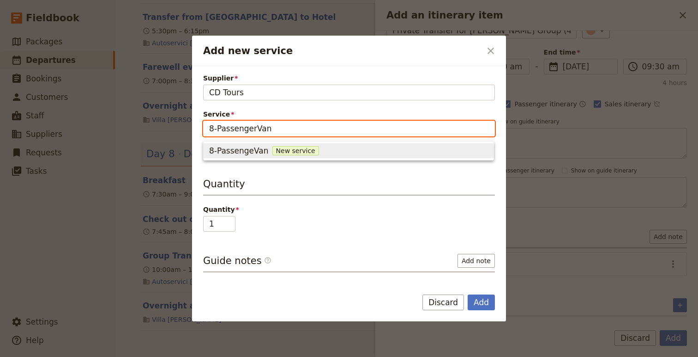
type input "8-Passenger Van"
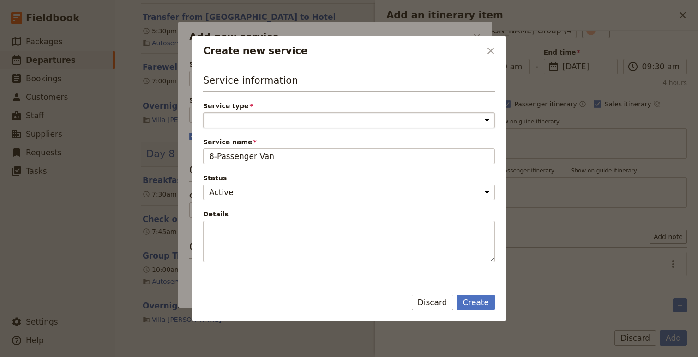
click at [305, 114] on select "Accommodation Activity Transport Flight Food and beverage Other" at bounding box center [349, 120] width 292 height 16
select select "TransportService"
click at [203, 112] on select "Accommodation Activity Transport Flight Food and beverage Other" at bounding box center [349, 120] width 292 height 16
click at [475, 308] on button "Create" at bounding box center [476, 302] width 38 height 16
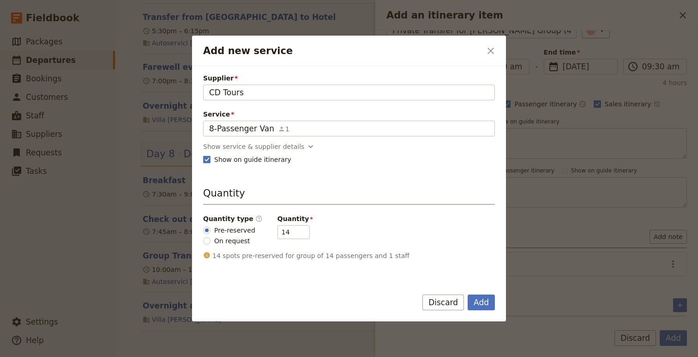
click at [224, 242] on span "On request" at bounding box center [232, 240] width 36 height 9
click at [211, 242] on input "On request" at bounding box center [206, 240] width 7 height 7
radio input "true"
type input "0"
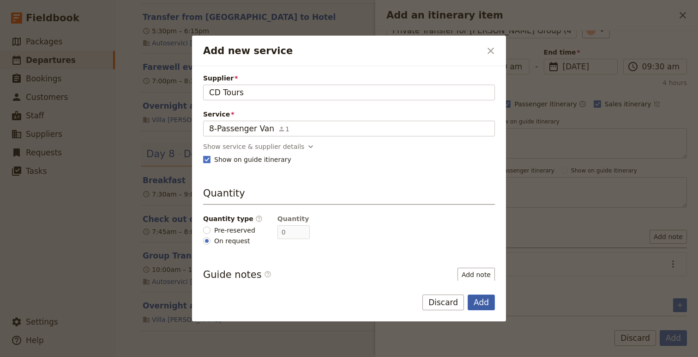
click at [487, 305] on button "Add" at bounding box center [481, 302] width 27 height 16
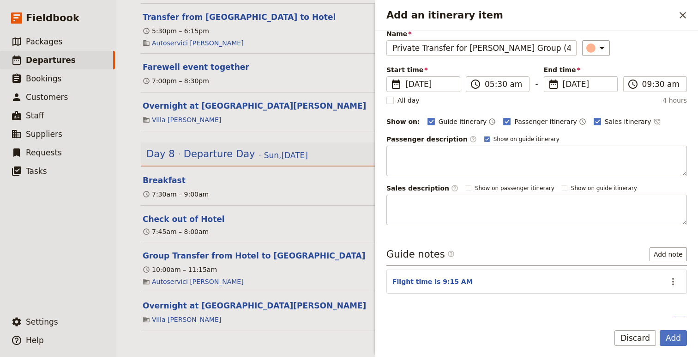
scroll to position [87, 0]
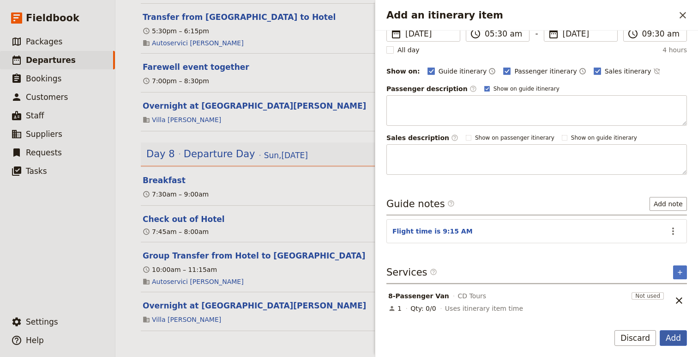
click at [678, 335] on button "Add" at bounding box center [673, 338] width 27 height 16
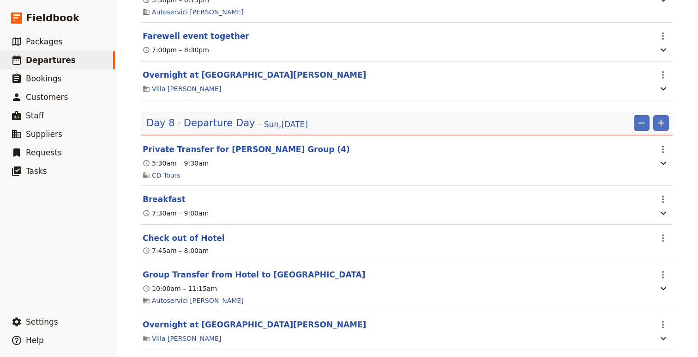
scroll to position [3334, 0]
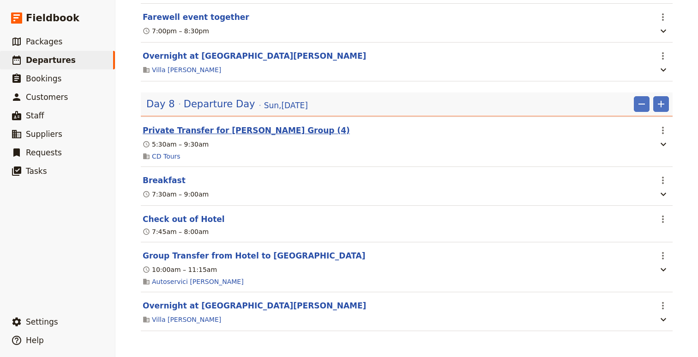
click at [180, 127] on button "Private Transfer for [PERSON_NAME] Group (4)" at bounding box center [246, 130] width 207 height 11
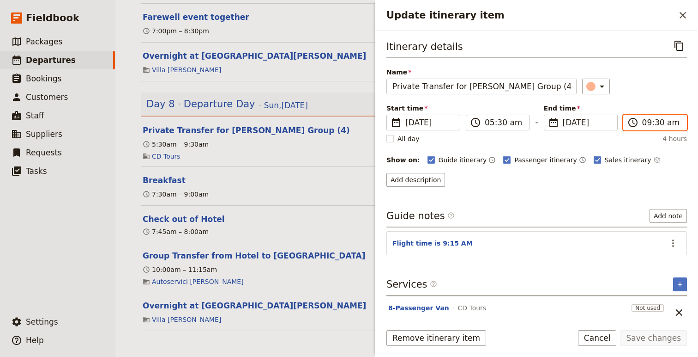
click at [645, 124] on input "09:30 am" at bounding box center [662, 122] width 39 height 11
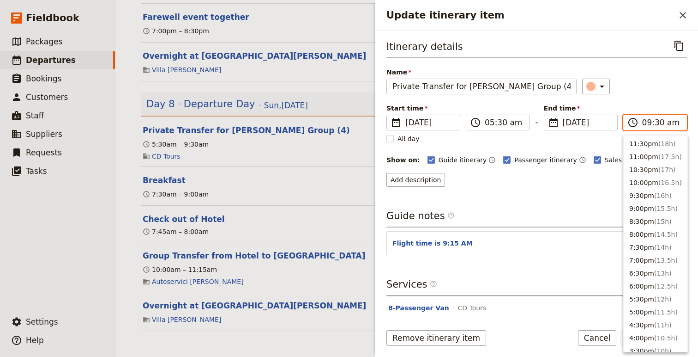
scroll to position [364, 0]
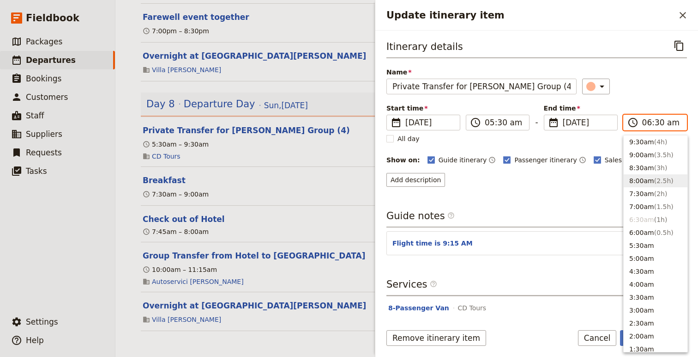
click at [662, 121] on input "06:30 am" at bounding box center [662, 122] width 39 height 11
click at [659, 122] on input "06:30 am" at bounding box center [662, 122] width 39 height 11
type input "06:45 am"
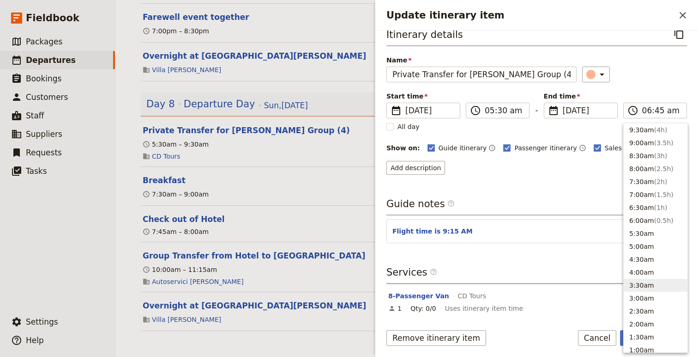
click at [534, 182] on div "Itinerary details ​ Name Private Transfer for [PERSON_NAME] Group (4) ​ Start t…" at bounding box center [537, 164] width 301 height 277
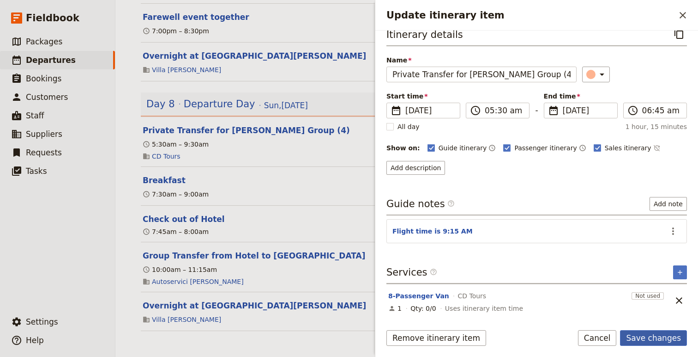
click at [659, 339] on button "Save changes" at bounding box center [653, 338] width 67 height 16
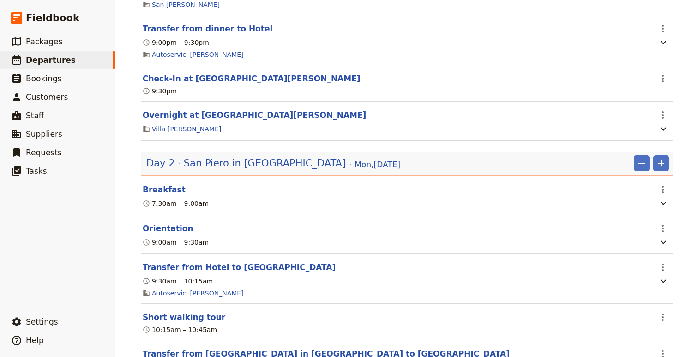
scroll to position [0, 0]
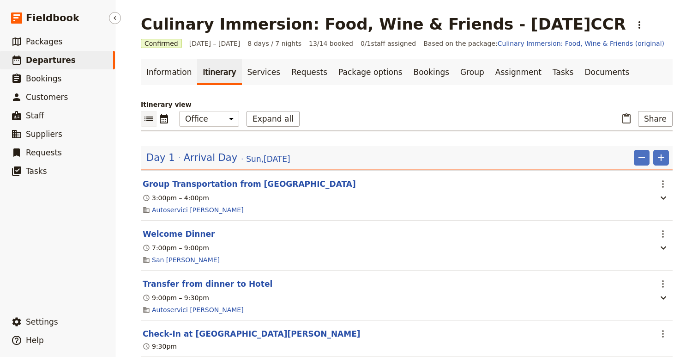
click at [58, 59] on span "Departures" at bounding box center [51, 59] width 50 height 9
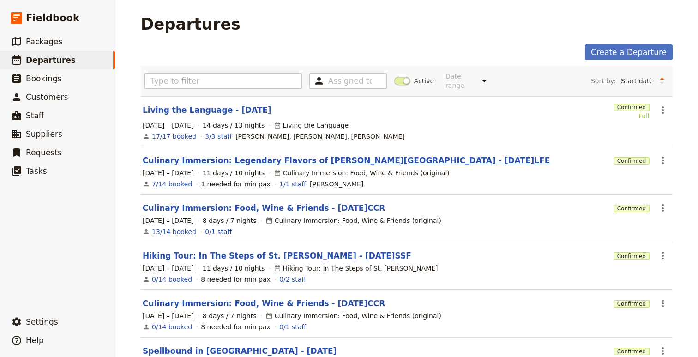
click at [285, 157] on link "Culinary Immersion: Legendary Flavors of [PERSON_NAME][GEOGRAPHIC_DATA] - [DATE…" at bounding box center [346, 160] width 407 height 11
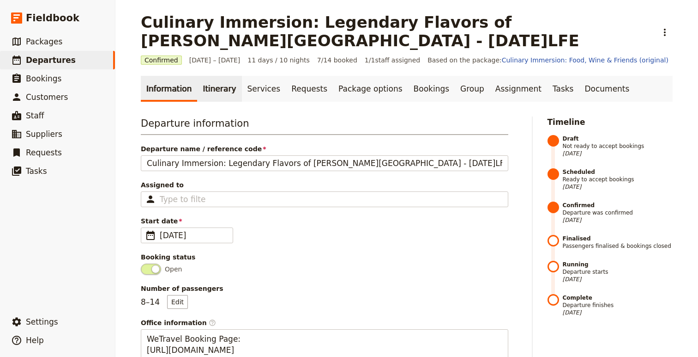
click at [218, 89] on link "Itinerary" at bounding box center [219, 89] width 44 height 26
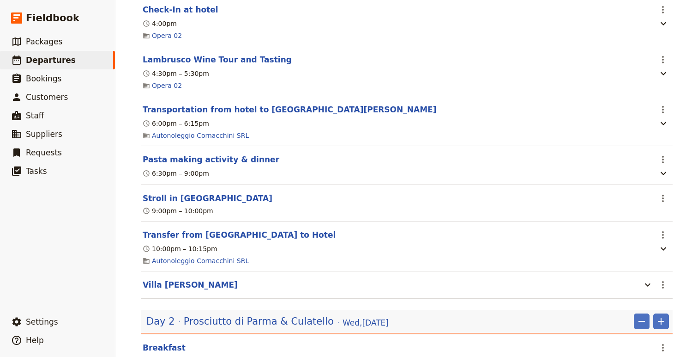
scroll to position [283, 0]
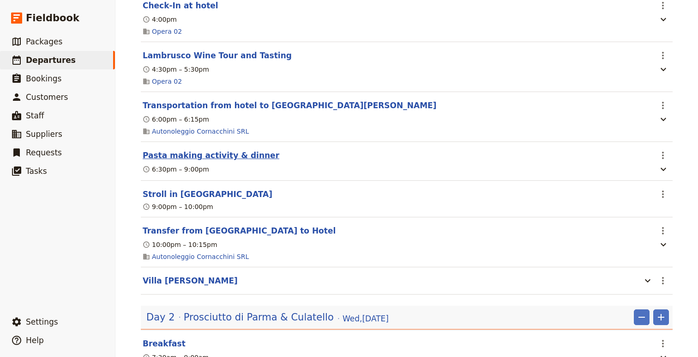
click at [210, 153] on button "Pasta making activity & dinner" at bounding box center [211, 155] width 137 height 11
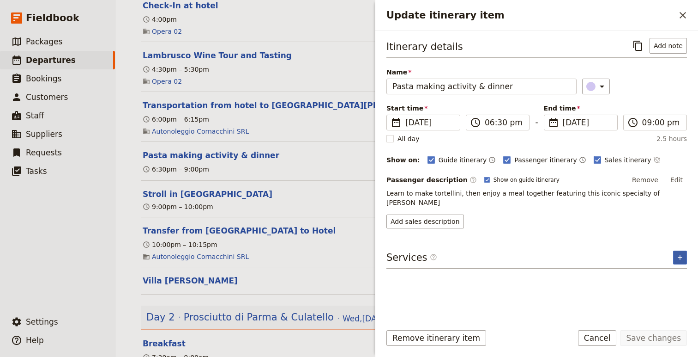
click at [679, 252] on button "​" at bounding box center [680, 257] width 14 height 14
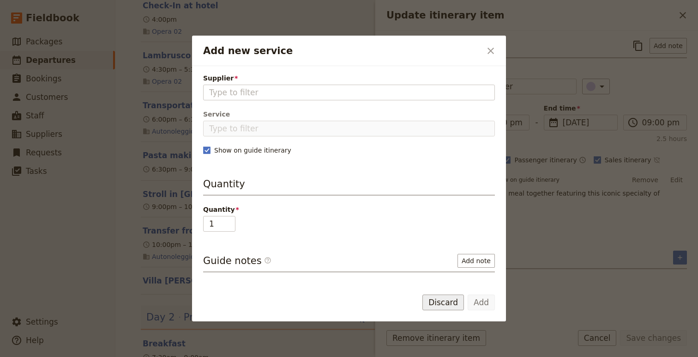
click at [441, 306] on button "Discard" at bounding box center [444, 302] width 42 height 16
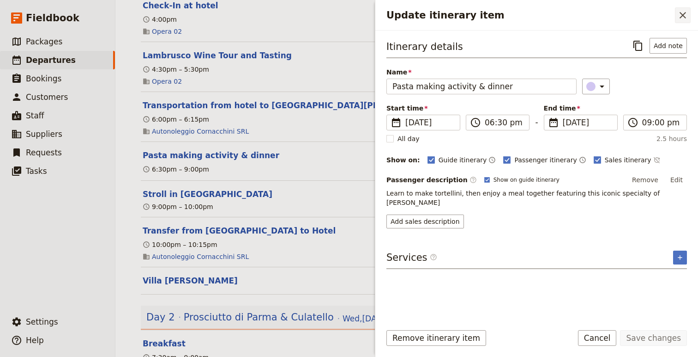
click at [681, 16] on icon "Close drawer" at bounding box center [683, 15] width 11 height 11
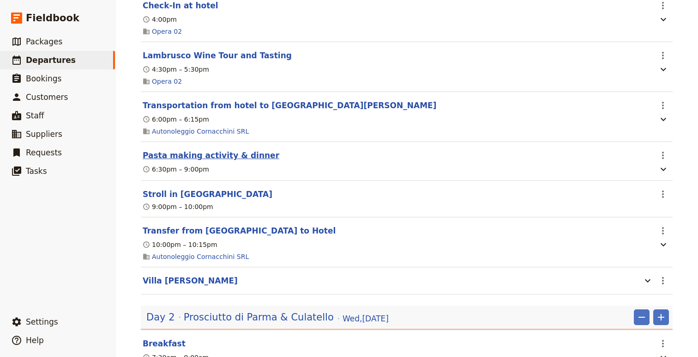
click at [204, 155] on button "Pasta making activity & dinner" at bounding box center [211, 155] width 137 height 11
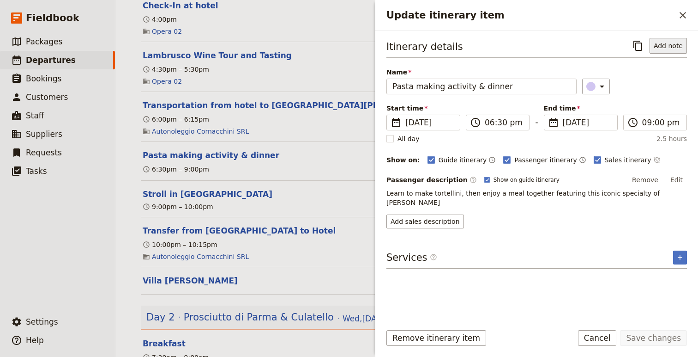
click at [677, 49] on button "Add note" at bounding box center [668, 46] width 37 height 16
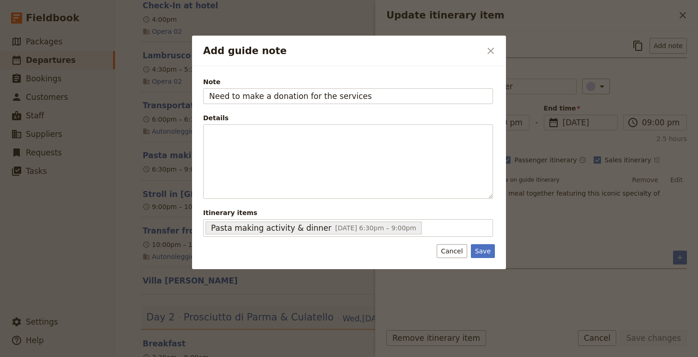
type input "Need to make a donation for the services"
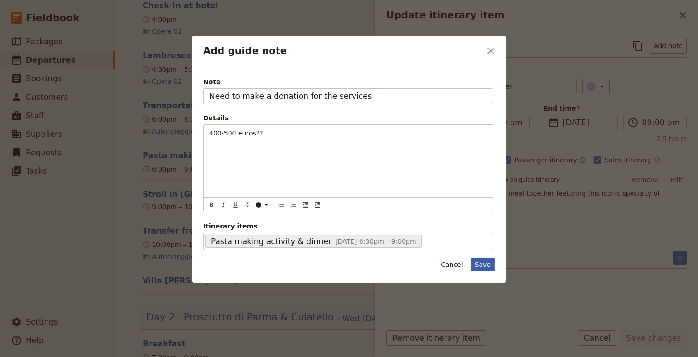
click at [480, 267] on button "Save" at bounding box center [483, 264] width 24 height 14
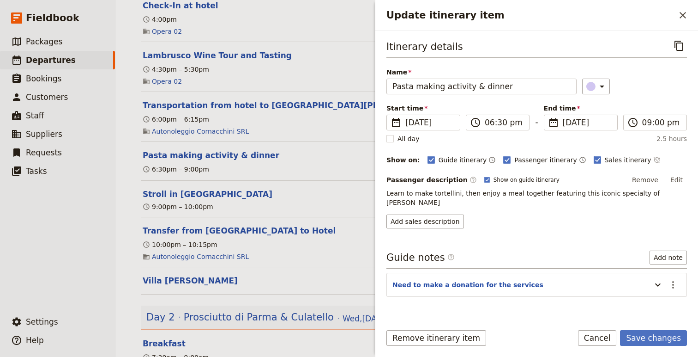
scroll to position [12, 0]
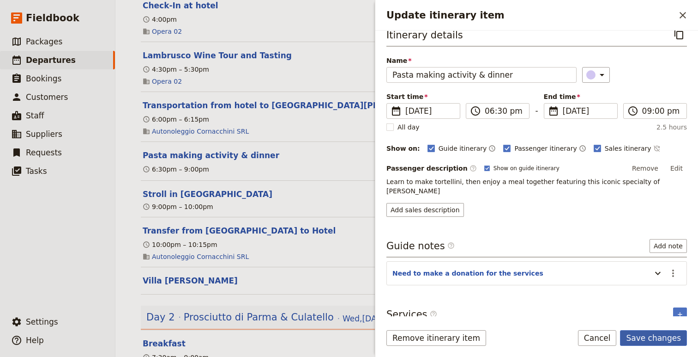
click at [640, 339] on button "Save changes" at bounding box center [653, 338] width 67 height 16
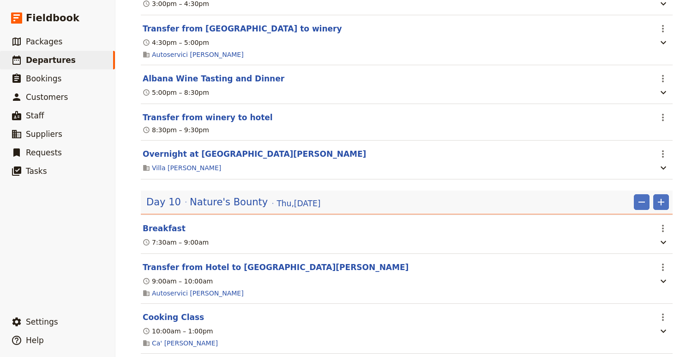
scroll to position [3876, 0]
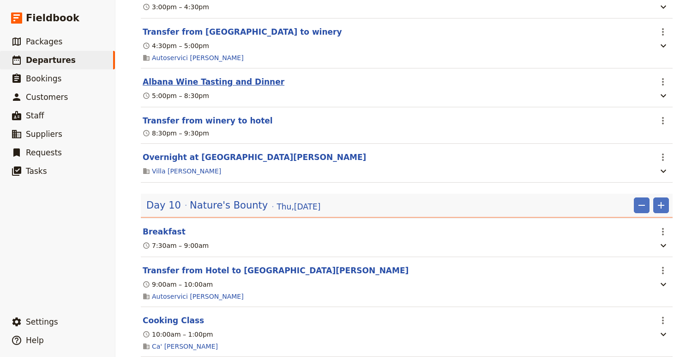
click at [208, 87] on button "Albana Wine Tasting and Dinner" at bounding box center [214, 81] width 142 height 11
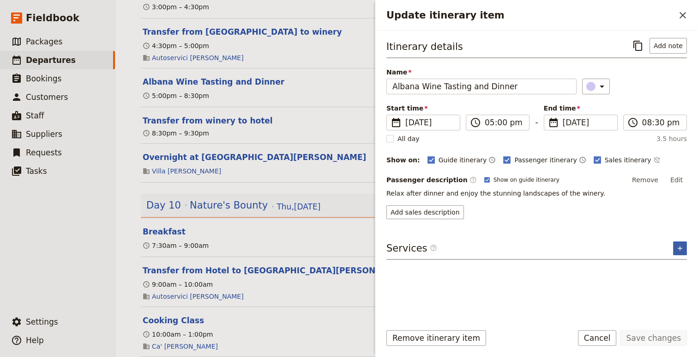
click at [681, 245] on icon "Add service inclusion" at bounding box center [680, 247] width 7 height 7
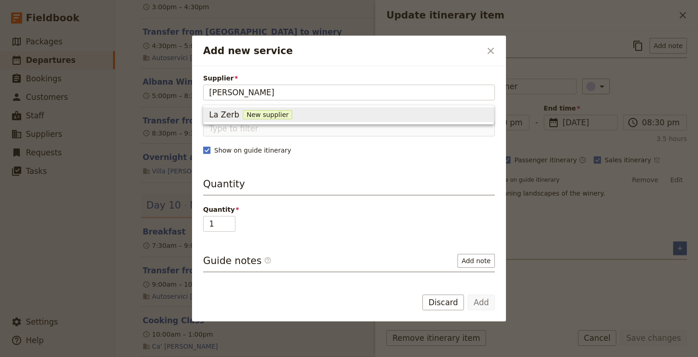
type input "La Zerbina"
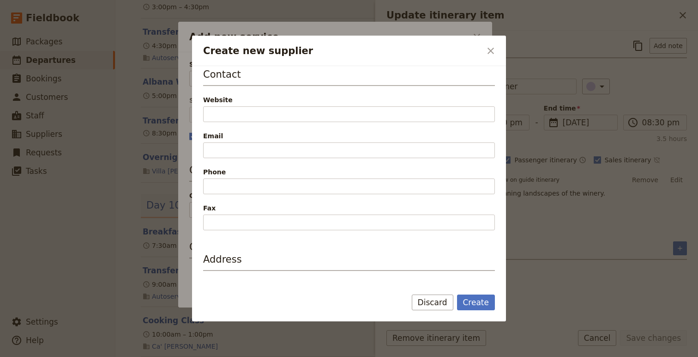
scroll to position [171, 0]
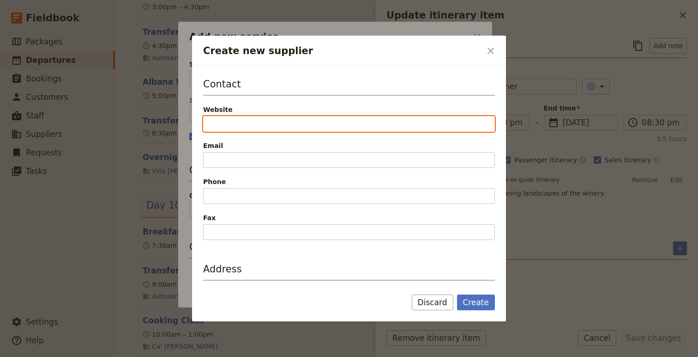
click at [260, 126] on input "Website" at bounding box center [349, 124] width 292 height 16
paste input "[URL][DOMAIN_NAME]"
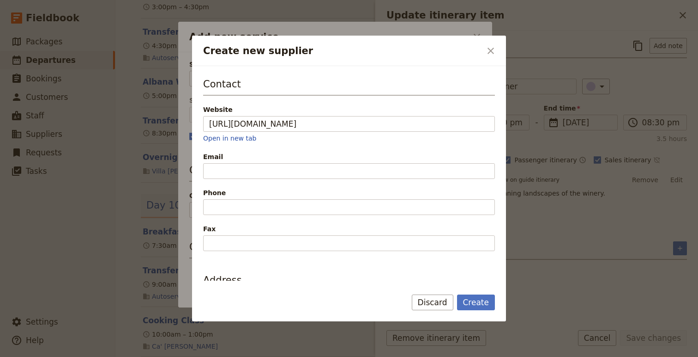
type input "[URL][DOMAIN_NAME]"
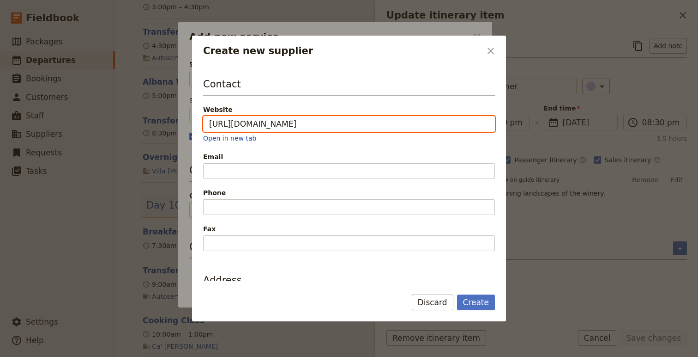
scroll to position [255, 0]
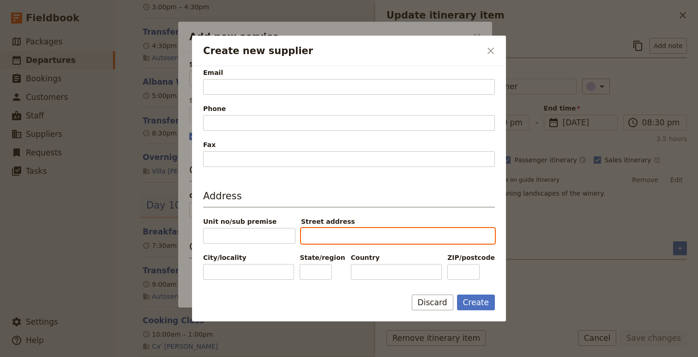
click at [352, 238] on input "Street address" at bounding box center [398, 236] width 194 height 16
paste input "[STREET_ADDRESS][PERSON_NAME]"
type input "[STREET_ADDRESS][PERSON_NAME]"
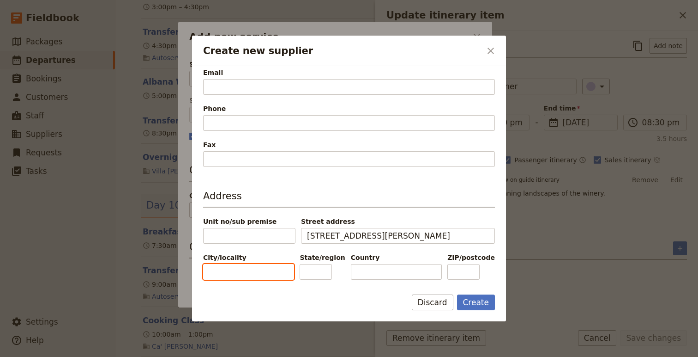
click at [249, 276] on input "City/locality" at bounding box center [248, 272] width 91 height 16
type input "Faenza"
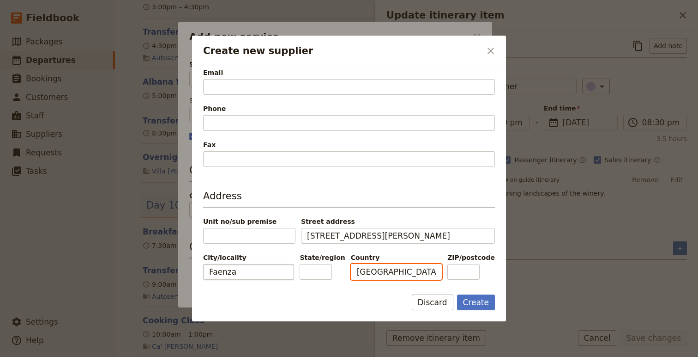
type input "[GEOGRAPHIC_DATA]"
type input "48018"
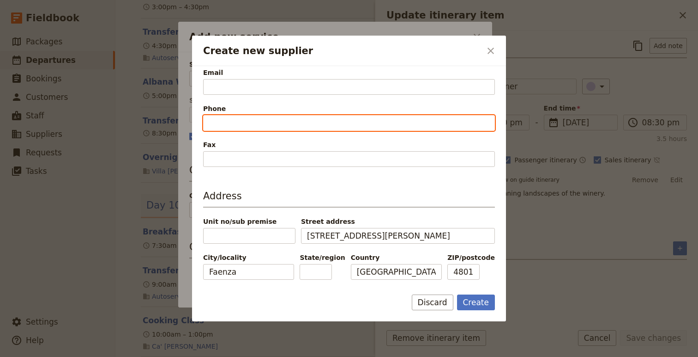
click at [254, 124] on input "Phone" at bounding box center [349, 123] width 292 height 16
paste input "[PHONE_NUMBER]"
type input "[PHONE_NUMBER]"
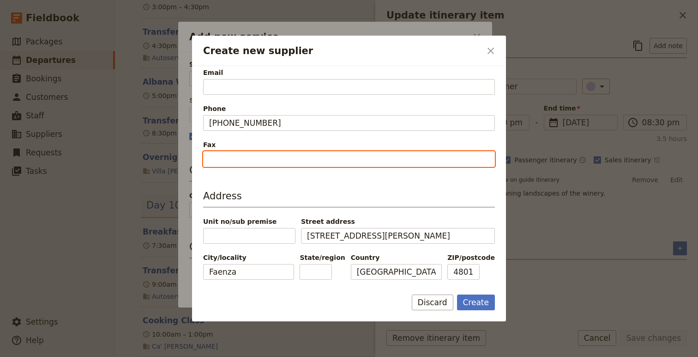
click at [243, 160] on input "Fax" at bounding box center [349, 159] width 292 height 16
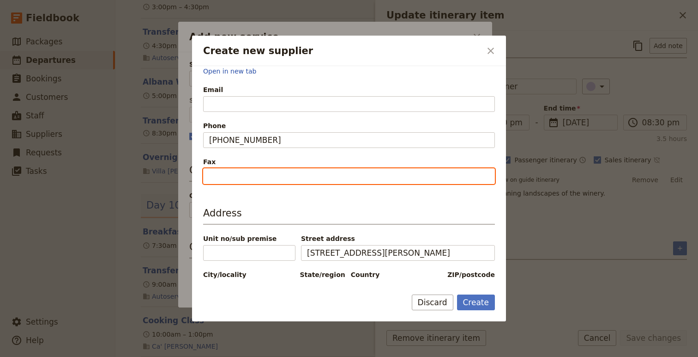
scroll to position [228, 0]
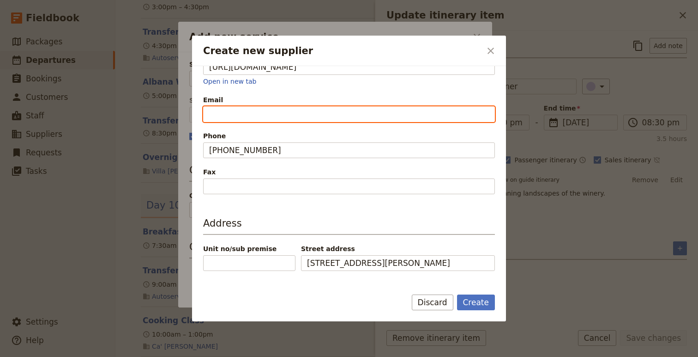
click at [266, 119] on input "Email" at bounding box center [349, 114] width 292 height 16
paste input "[EMAIL_ADDRESS][DOMAIN_NAME]"
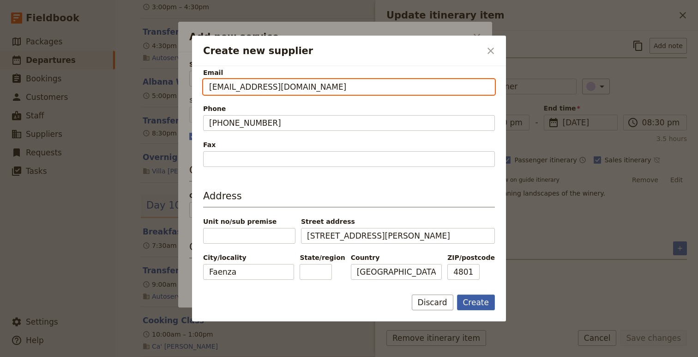
type input "[EMAIL_ADDRESS][DOMAIN_NAME]"
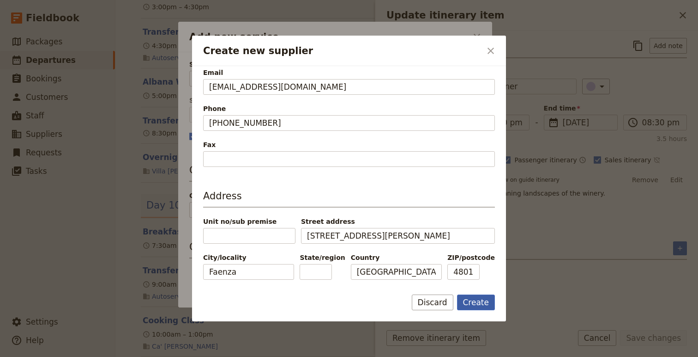
click at [472, 295] on button "Create" at bounding box center [476, 302] width 38 height 16
type input "La Zerbina"
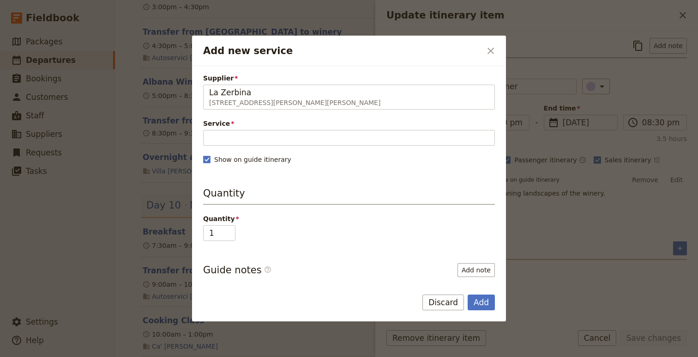
click at [319, 126] on span "Service" at bounding box center [349, 123] width 292 height 9
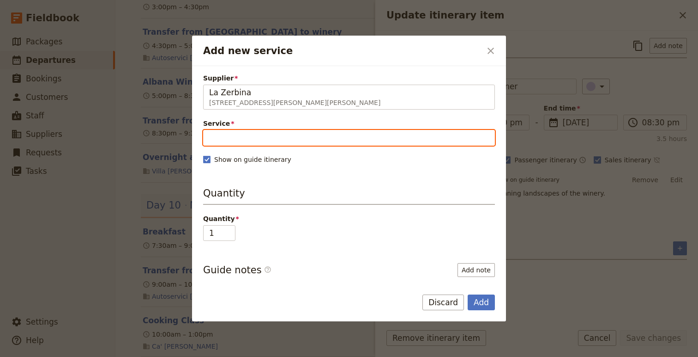
click at [319, 130] on input "Service" at bounding box center [349, 138] width 292 height 16
click at [321, 139] on input "Service" at bounding box center [349, 138] width 292 height 16
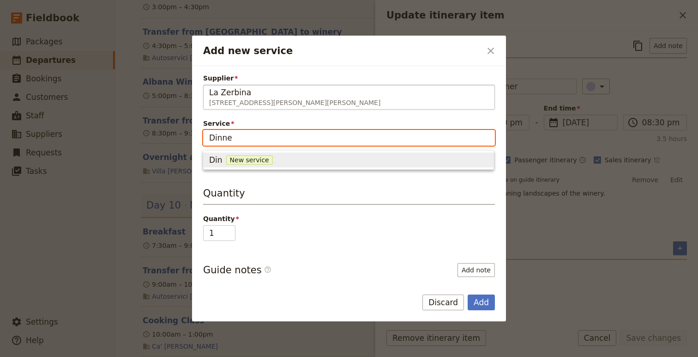
type input "Dinner"
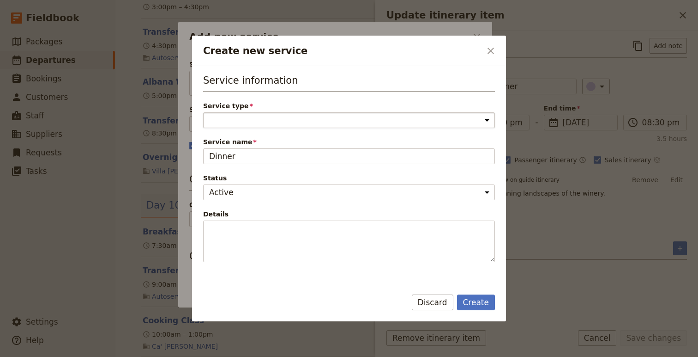
click at [213, 120] on select "Accommodation Activity Transport Flight Food and beverage Other" at bounding box center [349, 120] width 292 height 16
select select "FoodAndBeverageService"
click at [203, 112] on select "Accommodation Activity Transport Flight Food and beverage Other" at bounding box center [349, 120] width 292 height 16
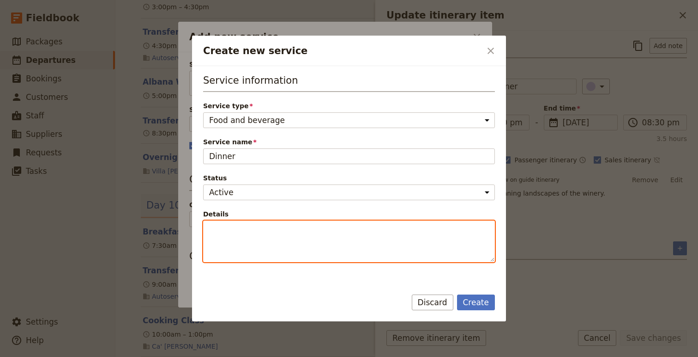
click at [277, 255] on textarea "Details" at bounding box center [349, 241] width 292 height 42
click at [245, 231] on textarea "Dinner and tasting" at bounding box center [349, 241] width 292 height 42
type textarea "Dinner and wine tasting"
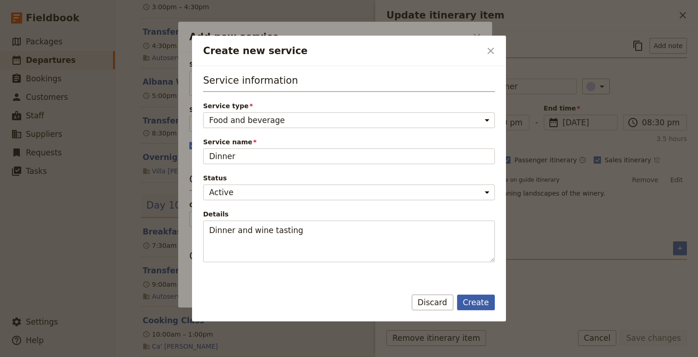
click at [479, 307] on button "Create" at bounding box center [476, 302] width 38 height 16
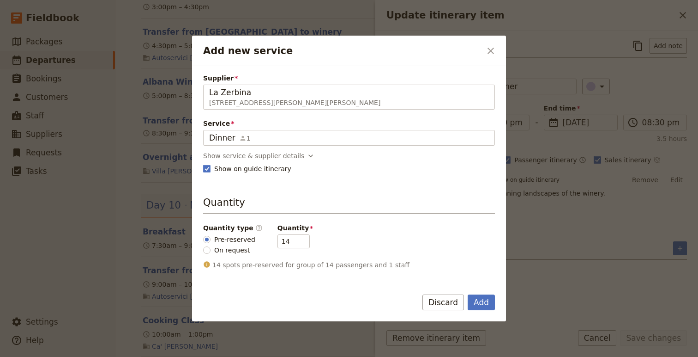
click at [223, 250] on span "On request" at bounding box center [232, 249] width 36 height 9
click at [211, 250] on input "On request" at bounding box center [206, 249] width 7 height 7
radio input "true"
type input "0"
click at [482, 300] on button "Add" at bounding box center [481, 302] width 27 height 16
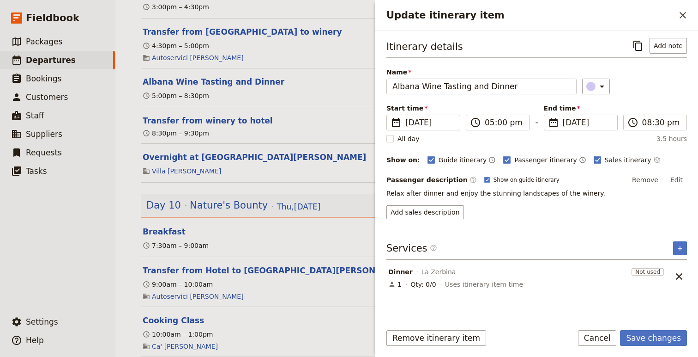
click at [393, 270] on span "Dinner" at bounding box center [400, 271] width 24 height 9
click at [668, 337] on button "Save changes" at bounding box center [653, 338] width 67 height 16
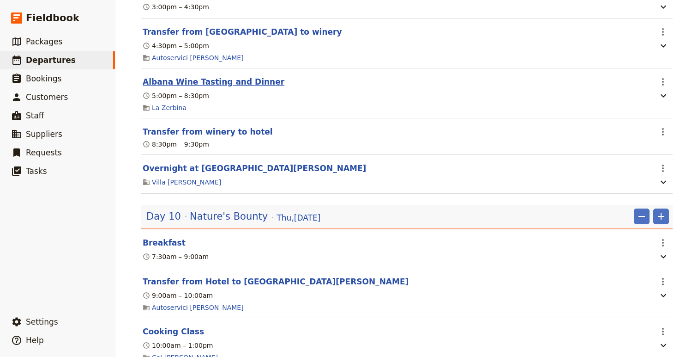
click at [202, 87] on button "Albana Wine Tasting and Dinner" at bounding box center [214, 81] width 142 height 11
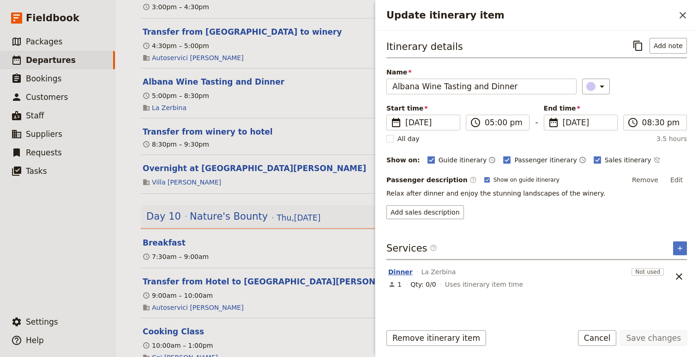
click at [397, 267] on button "Dinner" at bounding box center [400, 271] width 24 height 9
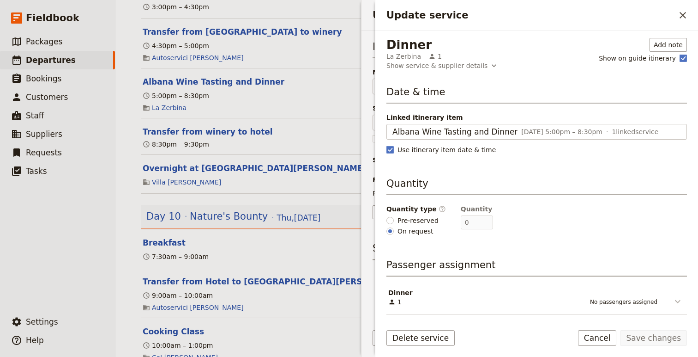
click at [673, 303] on icon "Update service" at bounding box center [678, 301] width 11 height 11
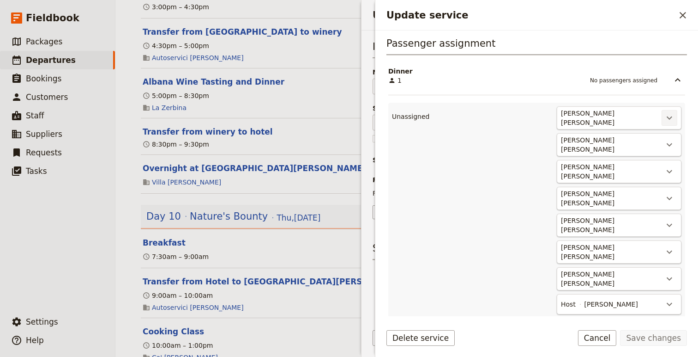
click at [668, 118] on icon "Actions" at bounding box center [669, 117] width 11 height 11
drag, startPoint x: 667, startPoint y: 135, endPoint x: 666, endPoint y: 144, distance: 9.2
click at [666, 144] on li "Move to Dinner #1" at bounding box center [634, 143] width 86 height 24
click at [666, 144] on span "Dinner #1" at bounding box center [634, 148] width 75 height 9
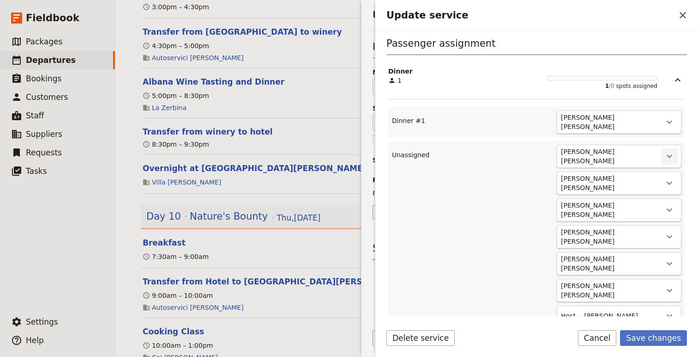
click at [672, 158] on icon "Actions" at bounding box center [669, 156] width 11 height 11
click at [634, 182] on span "Dinner #2" at bounding box center [634, 184] width 75 height 9
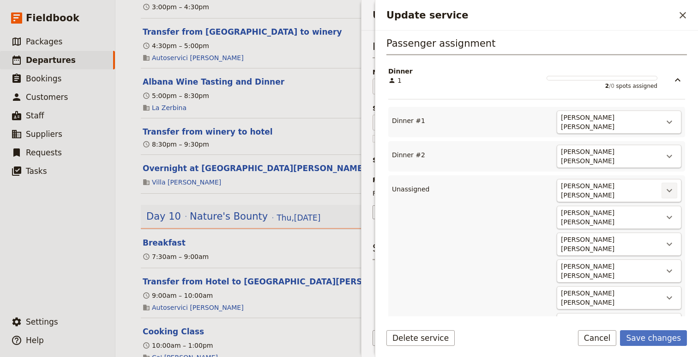
click at [673, 185] on icon "Actions" at bounding box center [669, 190] width 11 height 11
click at [639, 215] on span "Dinner #3" at bounding box center [634, 217] width 75 height 9
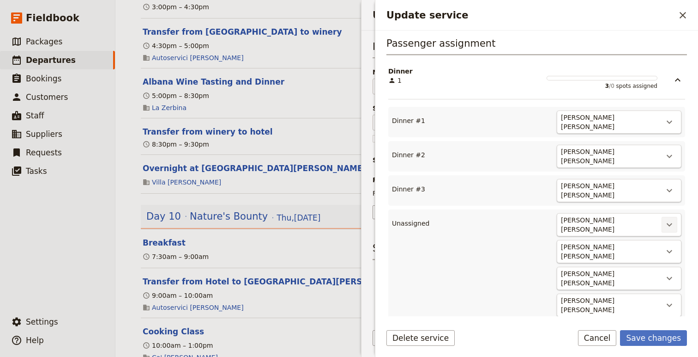
click at [667, 219] on icon "Actions" at bounding box center [669, 224] width 11 height 11
click at [619, 245] on button "Dinner #4" at bounding box center [634, 250] width 86 height 13
click at [672, 253] on icon "Actions" at bounding box center [669, 258] width 11 height 11
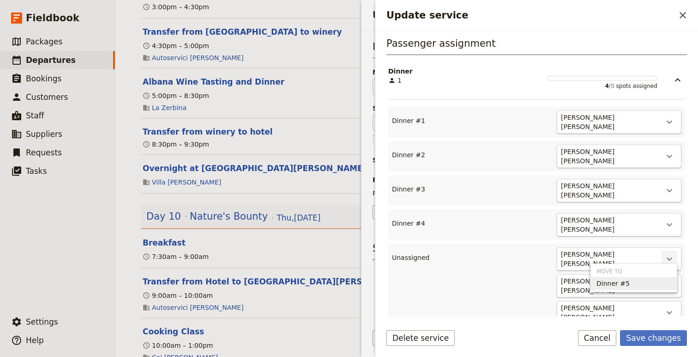
click at [627, 284] on span "Dinner #5" at bounding box center [634, 283] width 75 height 9
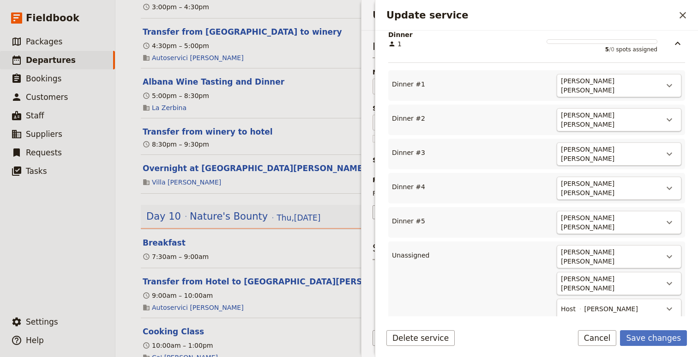
scroll to position [262, 0]
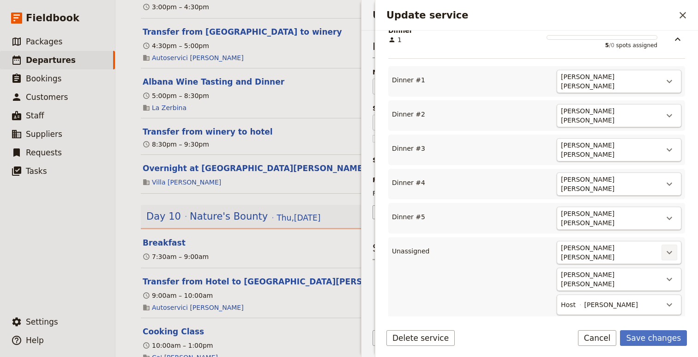
click at [670, 247] on icon "Actions" at bounding box center [669, 252] width 11 height 11
click at [623, 284] on div "[PERSON_NAME] [PERSON_NAME] ​ [PERSON_NAME] [PERSON_NAME] ​ Host [PERSON_NAME] ​" at bounding box center [559, 278] width 245 height 74
click at [670, 247] on icon "Actions" at bounding box center [669, 252] width 11 height 11
click at [615, 275] on span "Dinner #6" at bounding box center [613, 275] width 33 height 9
click at [666, 283] on icon "Actions" at bounding box center [669, 286] width 11 height 11
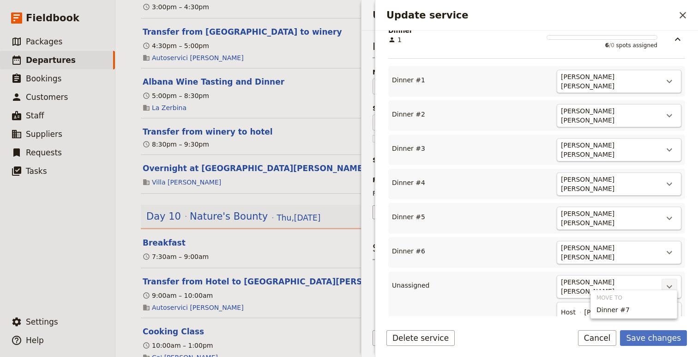
click at [600, 303] on button "Dinner #7" at bounding box center [634, 309] width 86 height 13
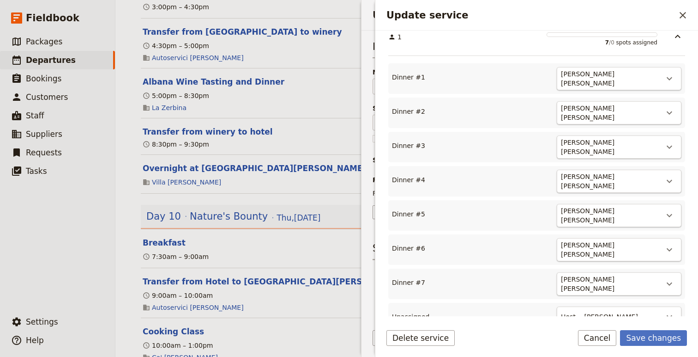
scroll to position [277, 0]
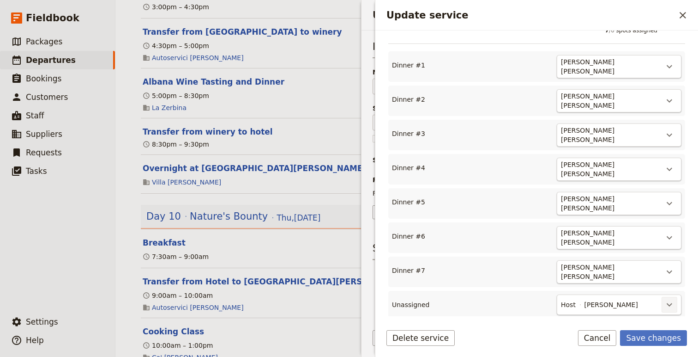
click at [665, 299] on icon "Actions" at bounding box center [669, 304] width 11 height 11
click at [594, 329] on button "Dinner #8" at bounding box center [634, 327] width 86 height 13
type input "8"
click at [653, 339] on button "Save changes" at bounding box center [653, 338] width 67 height 16
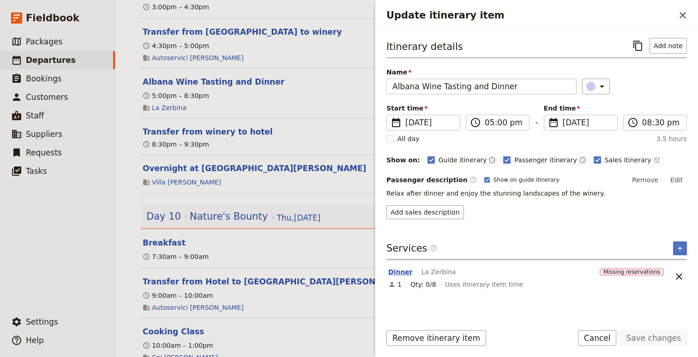
click at [402, 270] on button "Dinner" at bounding box center [400, 271] width 24 height 9
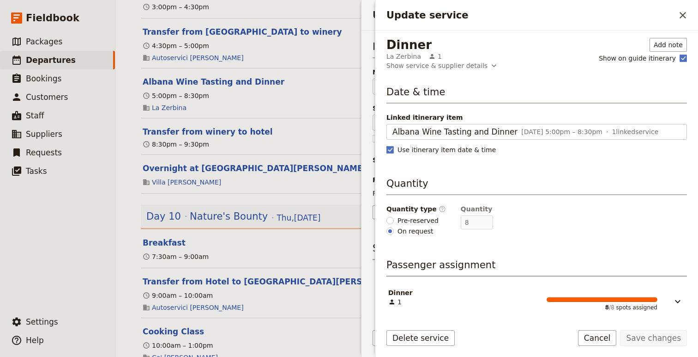
scroll to position [3, 0]
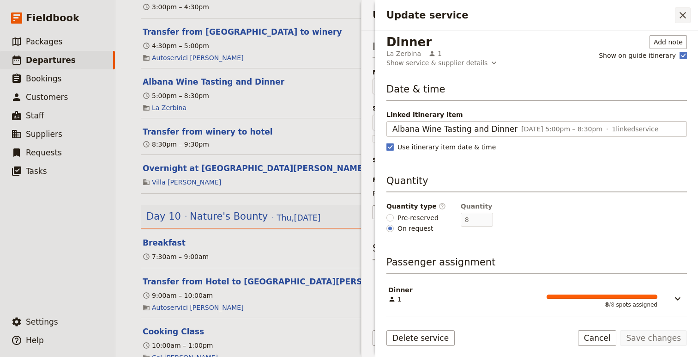
click at [681, 8] on button "​" at bounding box center [683, 15] width 16 height 16
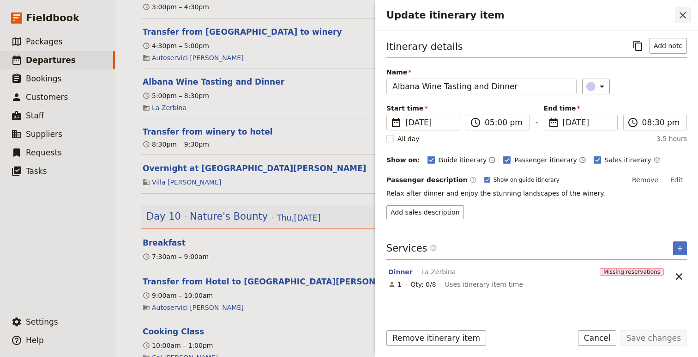
click at [687, 19] on icon "Close drawer" at bounding box center [683, 15] width 11 height 11
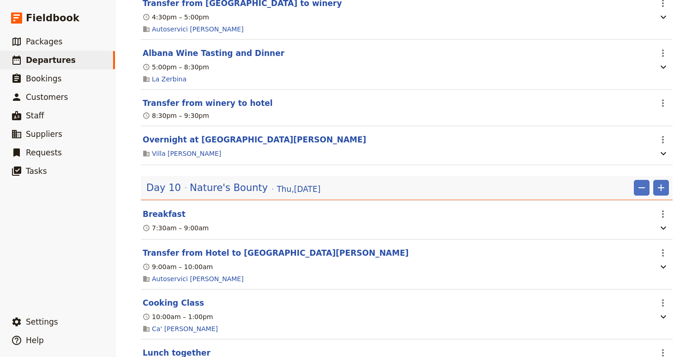
scroll to position [3861, 0]
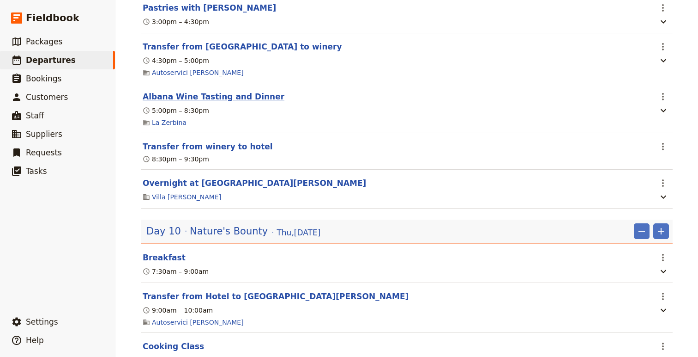
click at [185, 102] on button "Albana Wine Tasting and Dinner" at bounding box center [214, 96] width 142 height 11
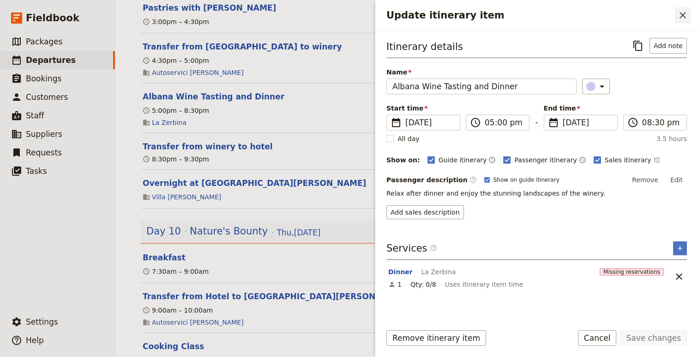
click at [680, 20] on icon "Close drawer" at bounding box center [683, 15] width 11 height 11
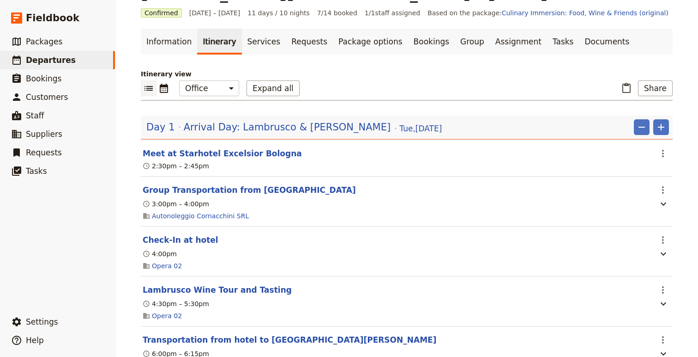
scroll to position [0, 0]
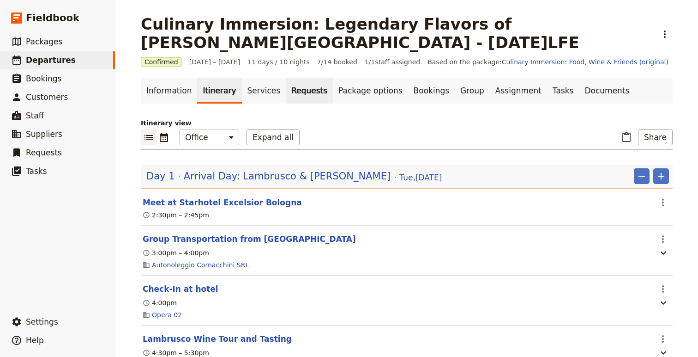
click at [286, 89] on link "Requests" at bounding box center [309, 91] width 47 height 26
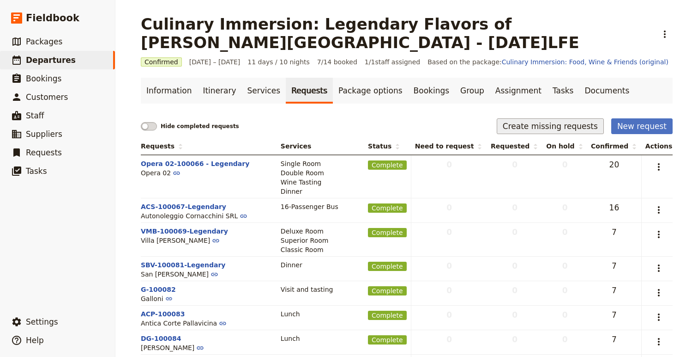
click at [565, 128] on button "Create missing requests" at bounding box center [550, 126] width 107 height 16
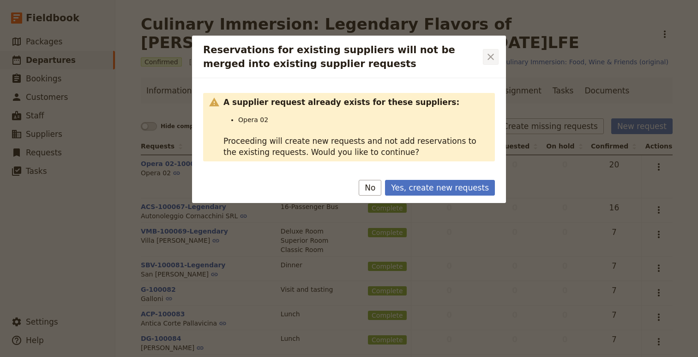
click at [492, 54] on icon "Close dialog" at bounding box center [490, 56] width 11 height 11
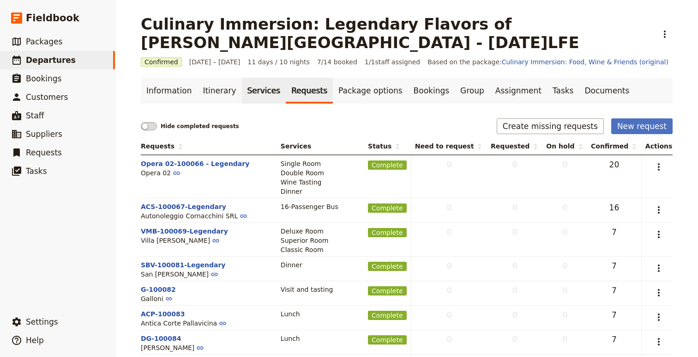
click at [242, 92] on link "Services" at bounding box center [264, 91] width 44 height 26
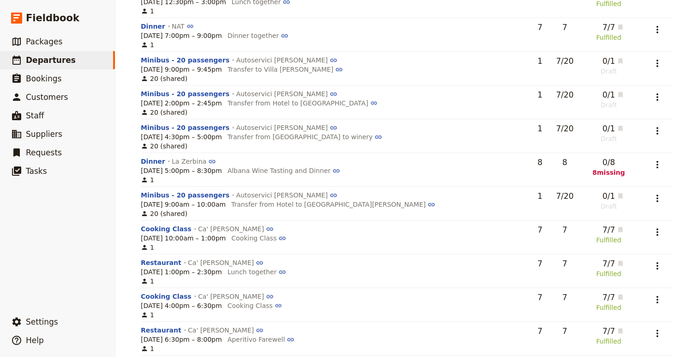
scroll to position [1837, 0]
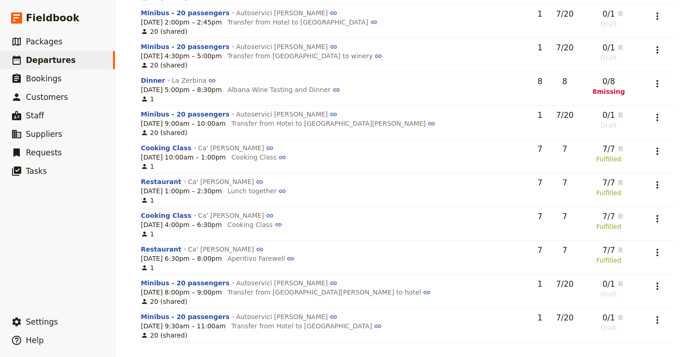
click at [666, 85] on td "​" at bounding box center [656, 89] width 34 height 34
click at [657, 84] on icon "Actions" at bounding box center [658, 83] width 2 height 7
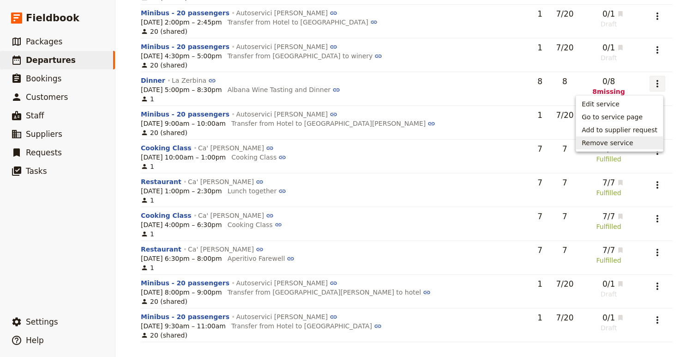
click at [609, 133] on span "Add to supplier request" at bounding box center [620, 129] width 76 height 9
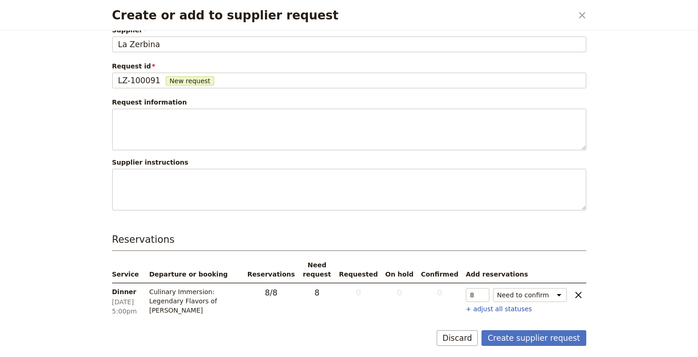
scroll to position [34, 0]
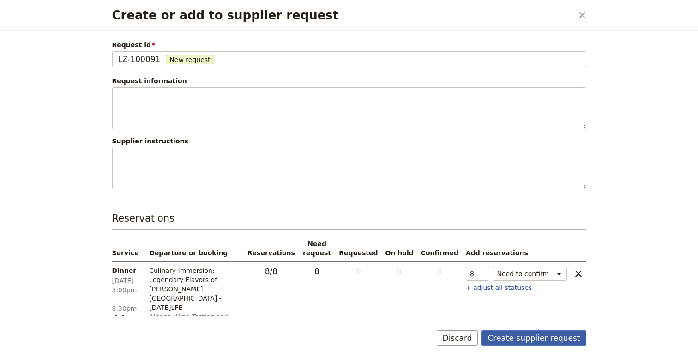
click at [527, 333] on button "Create supplier request" at bounding box center [534, 338] width 104 height 16
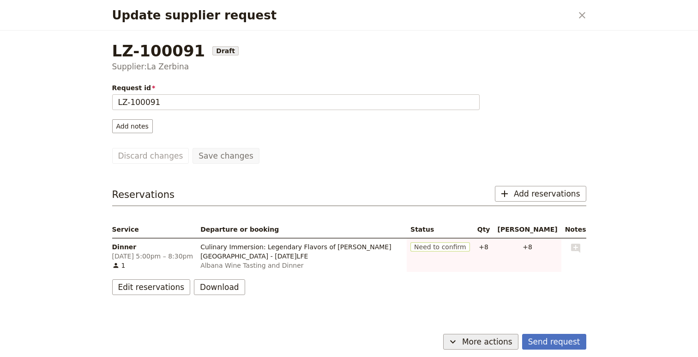
click at [483, 335] on button "​ More actions" at bounding box center [480, 341] width 75 height 16
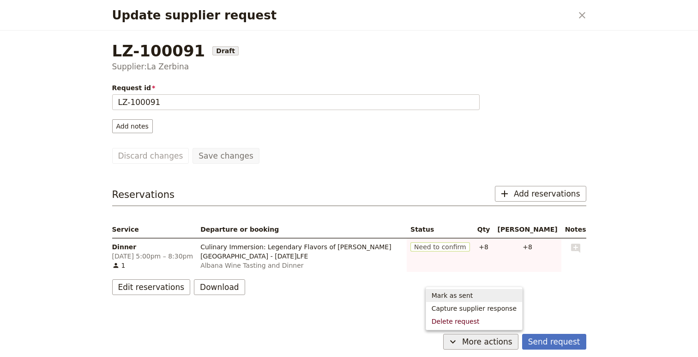
drag, startPoint x: 479, startPoint y: 302, endPoint x: 478, endPoint y: 294, distance: 8.0
click at [478, 294] on ul "Mark as sent Capture supplier response Delete request" at bounding box center [474, 307] width 97 height 43
click at [481, 294] on span "Mark as sent" at bounding box center [474, 295] width 85 height 9
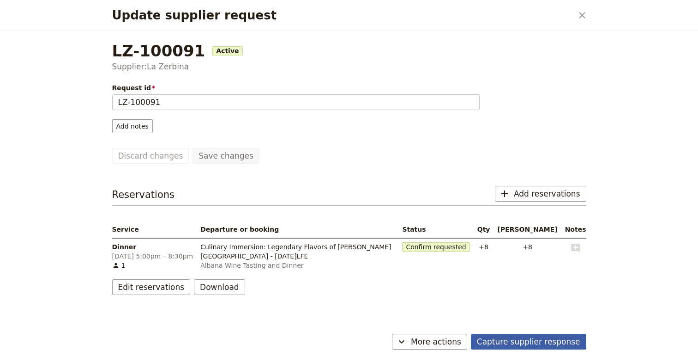
click at [567, 339] on button "Capture supplier response" at bounding box center [528, 341] width 115 height 16
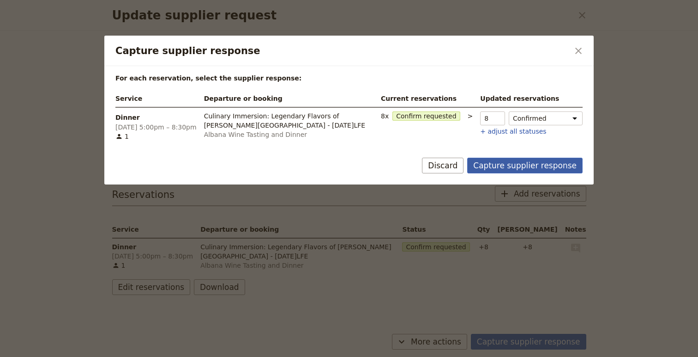
click at [512, 161] on button "Capture supplier response" at bounding box center [524, 166] width 115 height 16
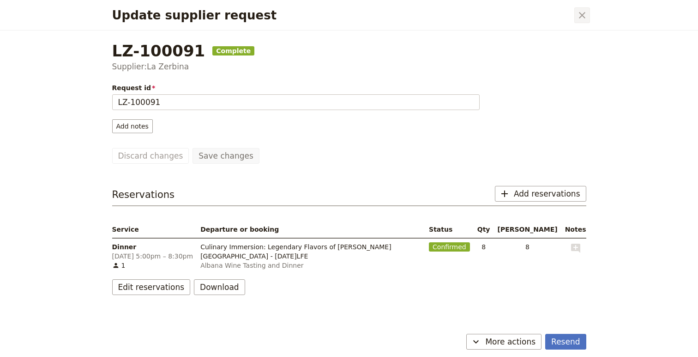
click at [582, 18] on icon "Close dialog" at bounding box center [582, 15] width 11 height 11
